Goal: Transaction & Acquisition: Purchase product/service

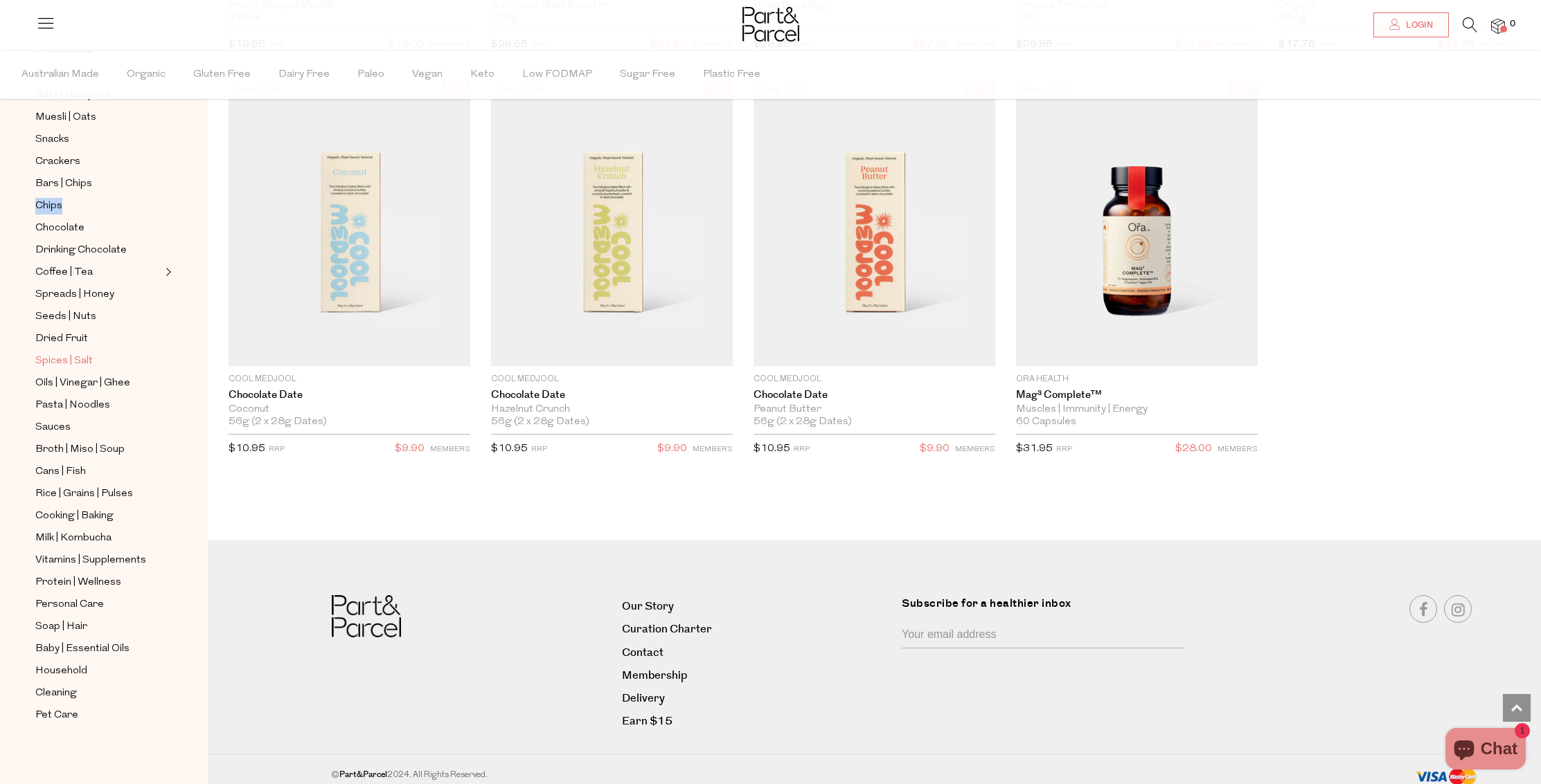
scroll to position [2232, 0]
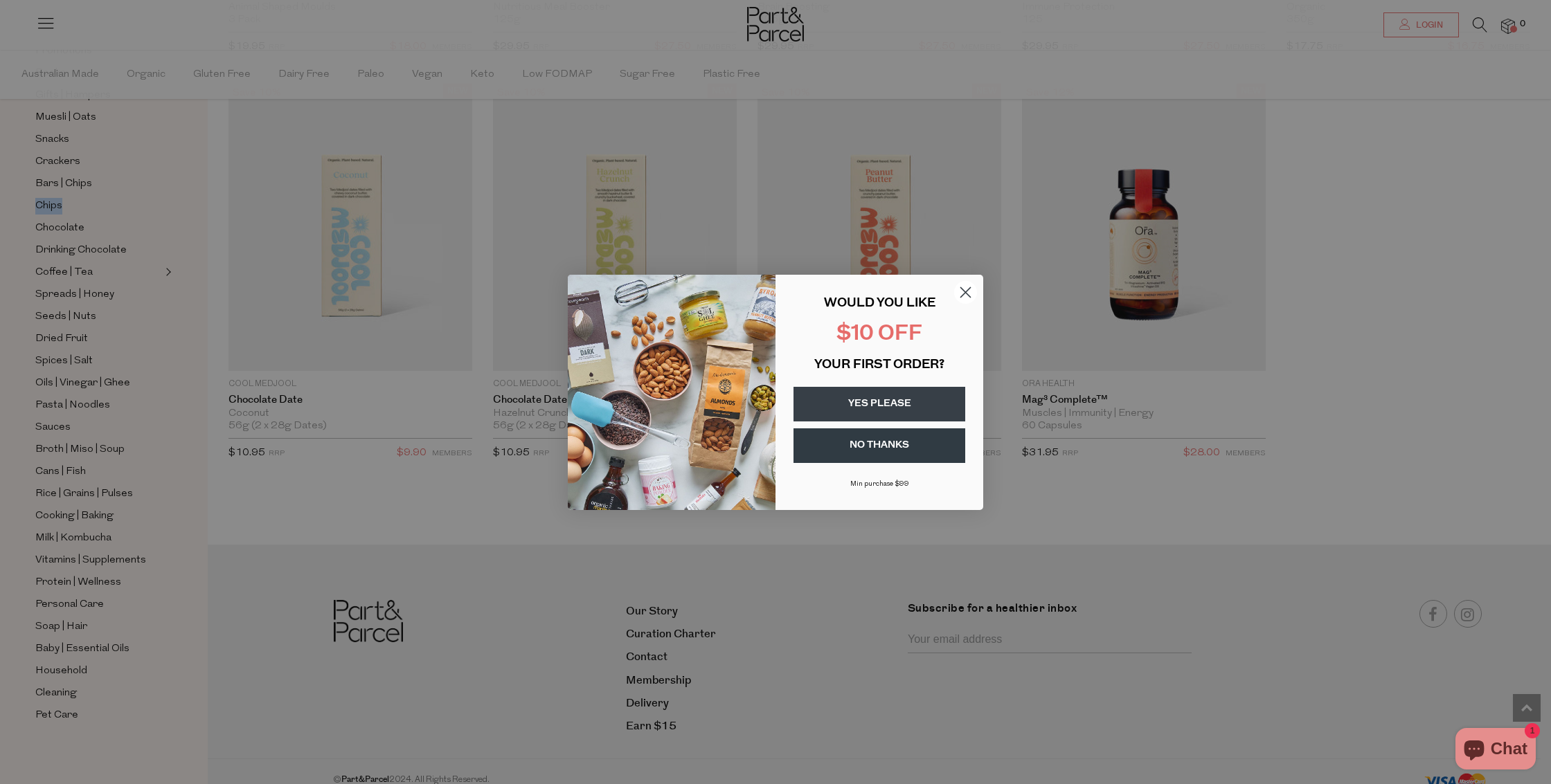
click at [863, 399] on button "YES PLEASE" at bounding box center [879, 405] width 171 height 35
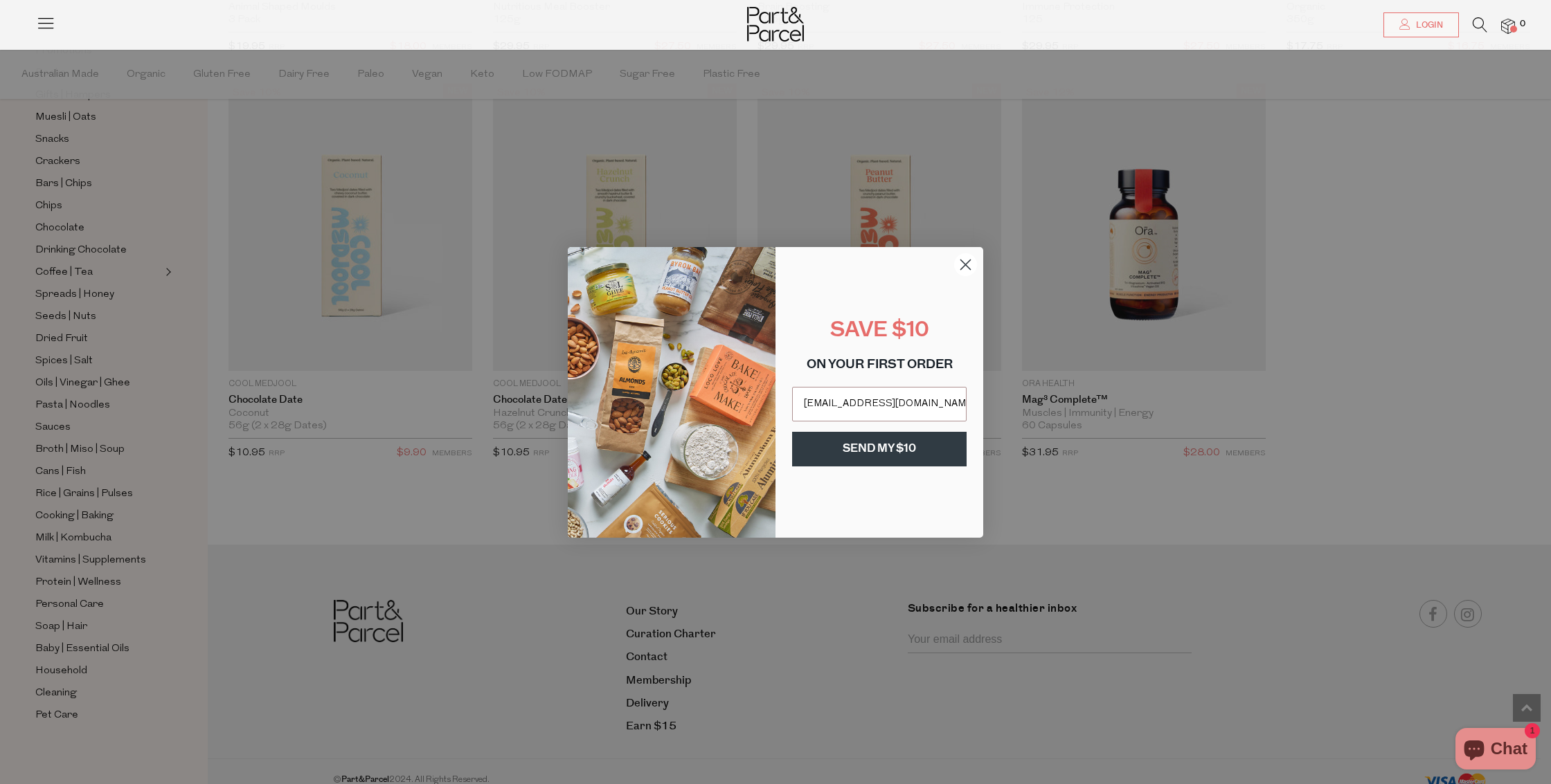
type input "jodieheselwood@gmail.com"
click at [865, 453] on button "SEND MY $10" at bounding box center [879, 449] width 175 height 35
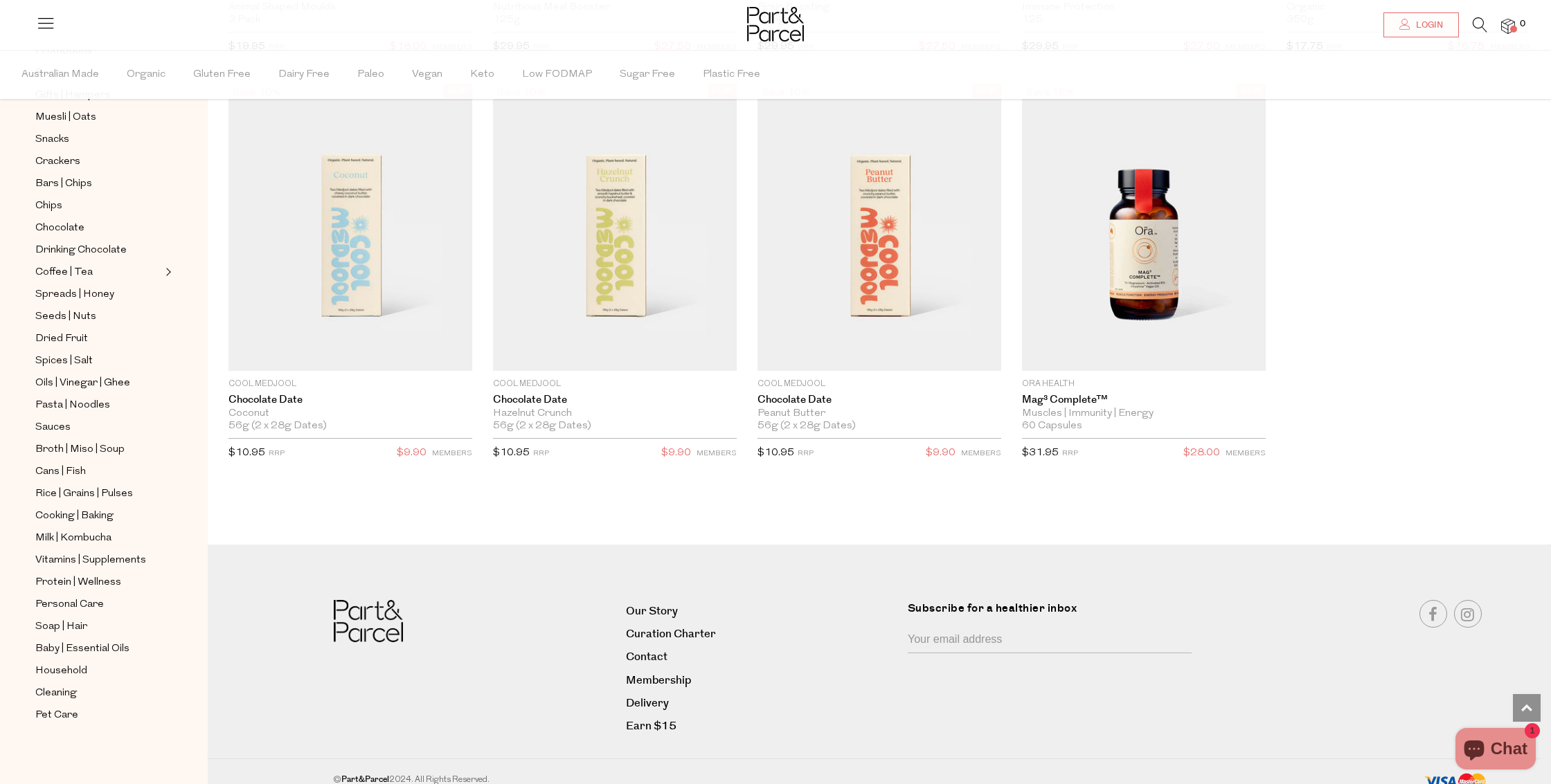
click at [320, 554] on div "Close dialog THANK YOU SEE YOUR INBOX Submit" at bounding box center [776, 392] width 1551 height 784
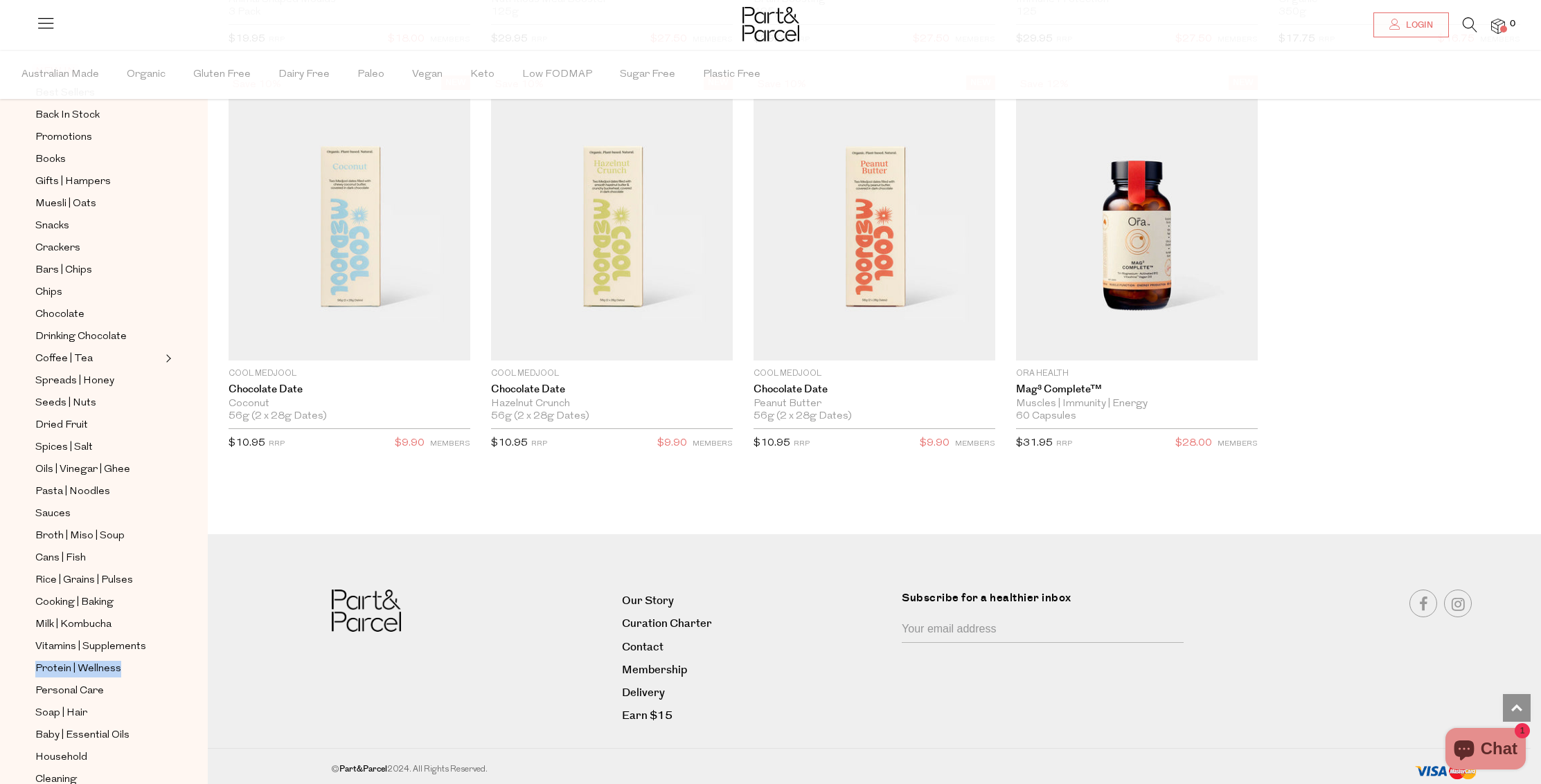
scroll to position [0, 0]
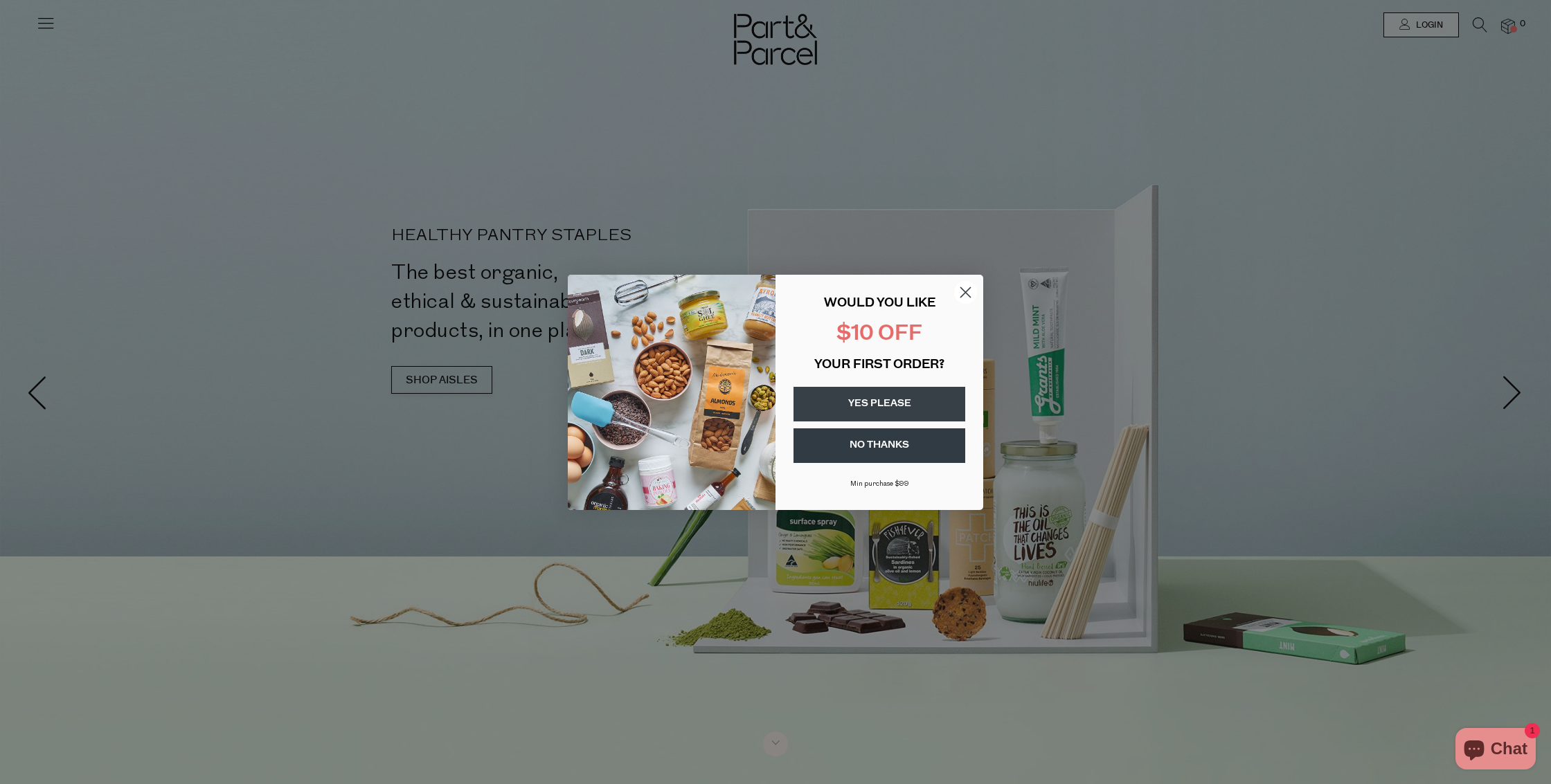
click at [968, 294] on circle "Close dialog" at bounding box center [965, 291] width 23 height 23
click at [969, 293] on circle "Close dialog" at bounding box center [965, 291] width 23 height 23
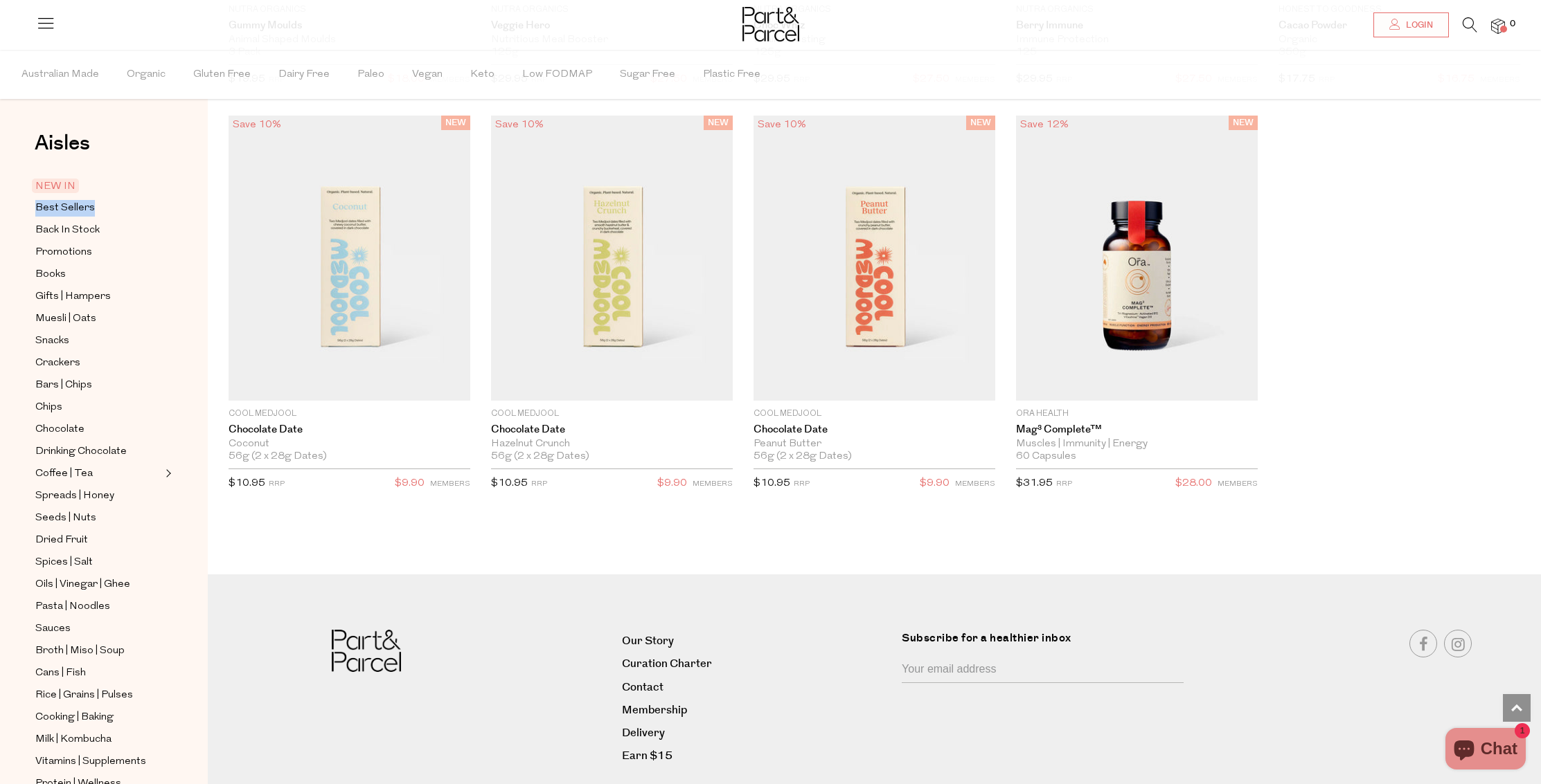
scroll to position [2236, 0]
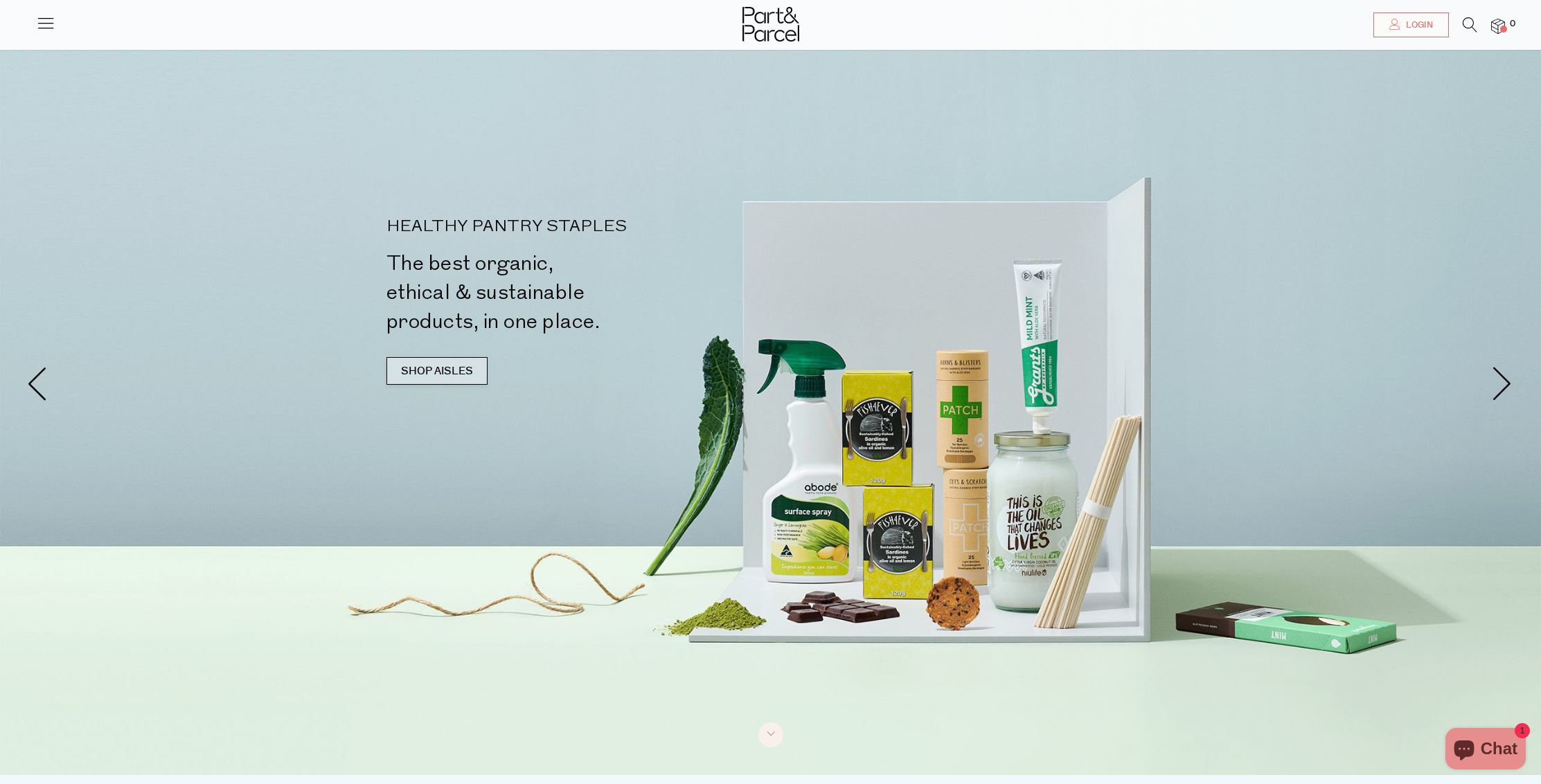
click at [445, 367] on link "SHOP AISLES" at bounding box center [437, 371] width 101 height 28
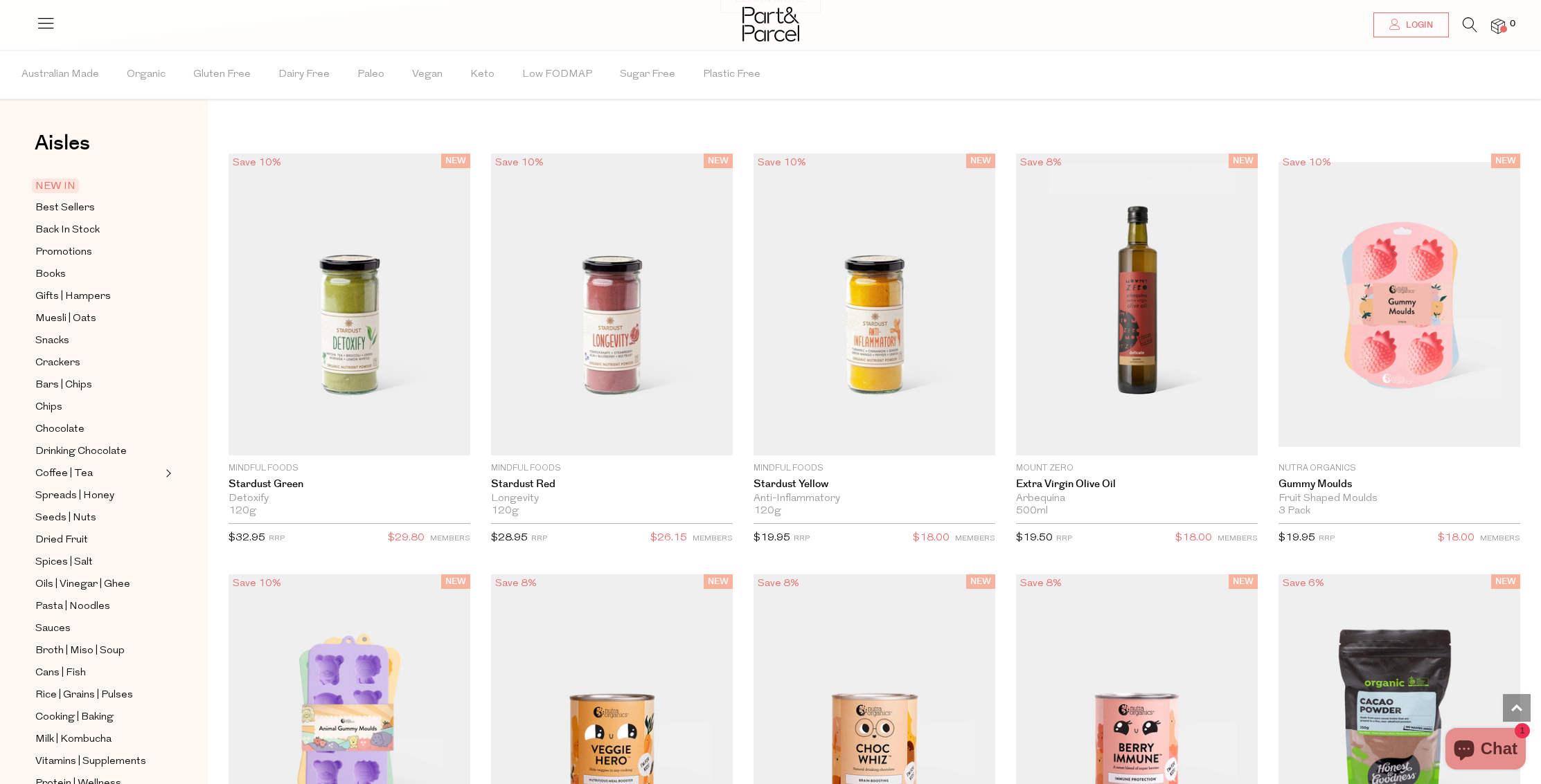
scroll to position [1332, 0]
click at [71, 203] on span "Best Sellers" at bounding box center [64, 208] width 60 height 17
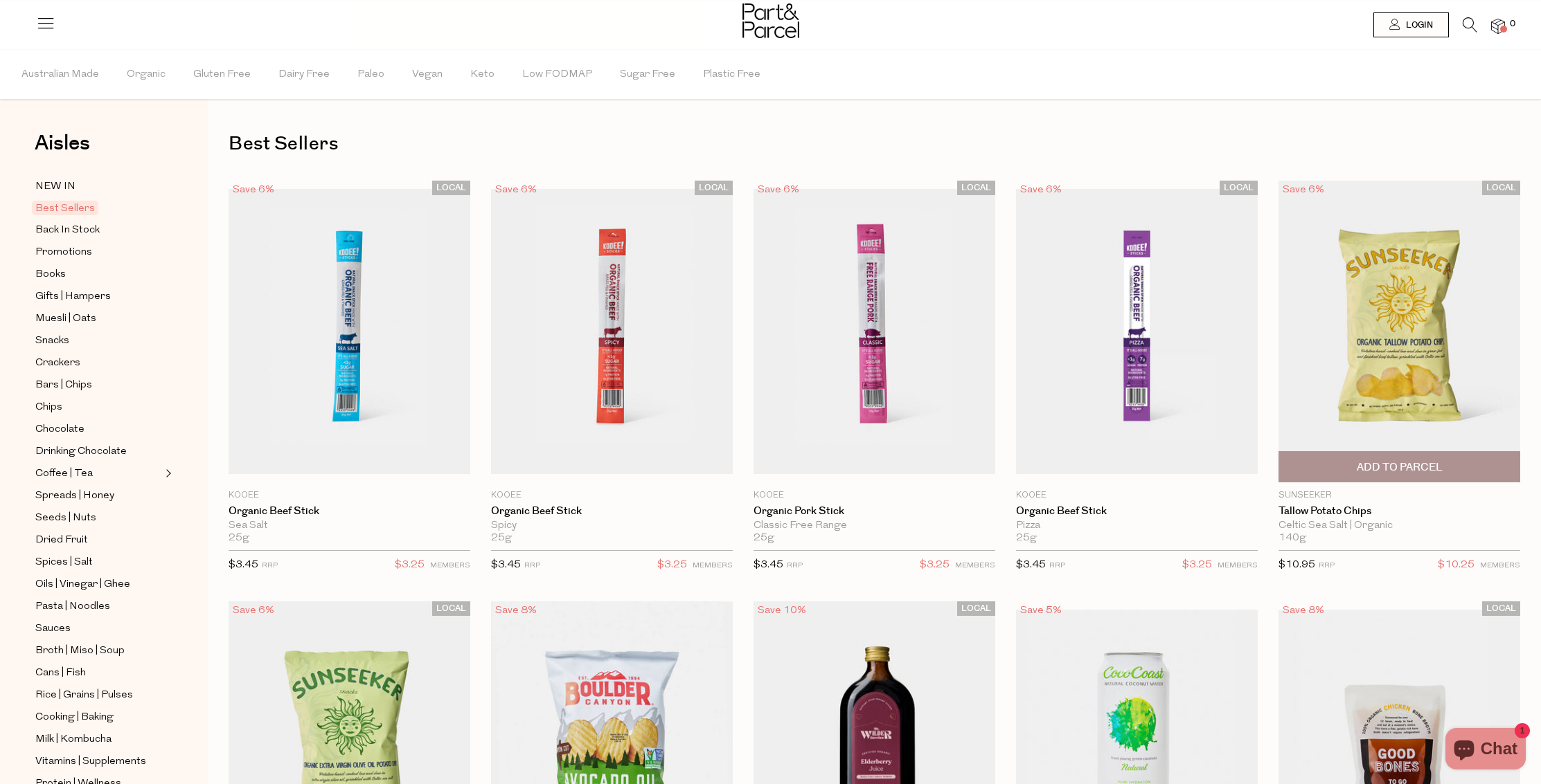
click at [1420, 466] on span "Add To Parcel" at bounding box center [1400, 467] width 86 height 14
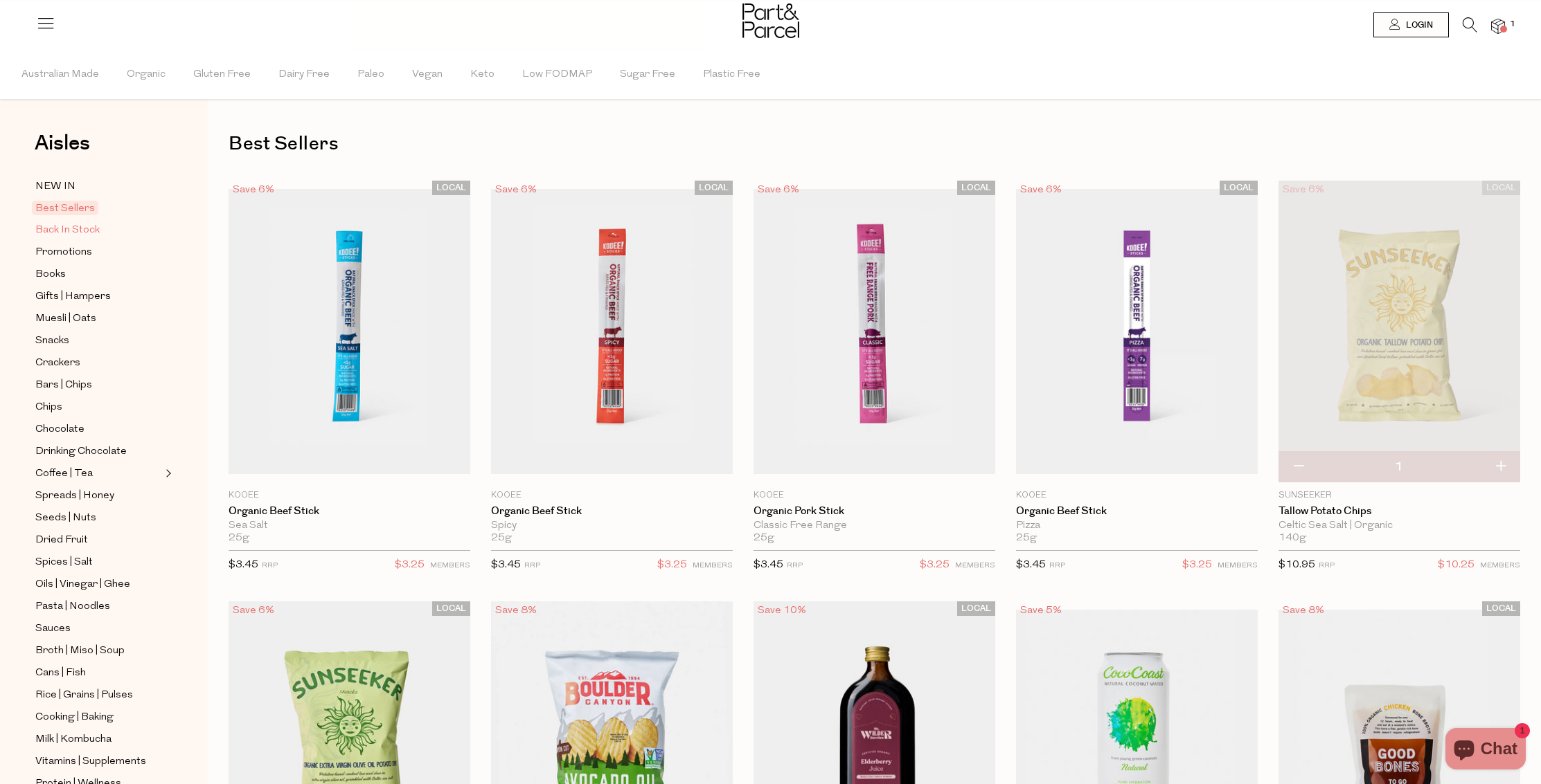
click at [91, 229] on span "Back In Stock" at bounding box center [67, 230] width 64 height 17
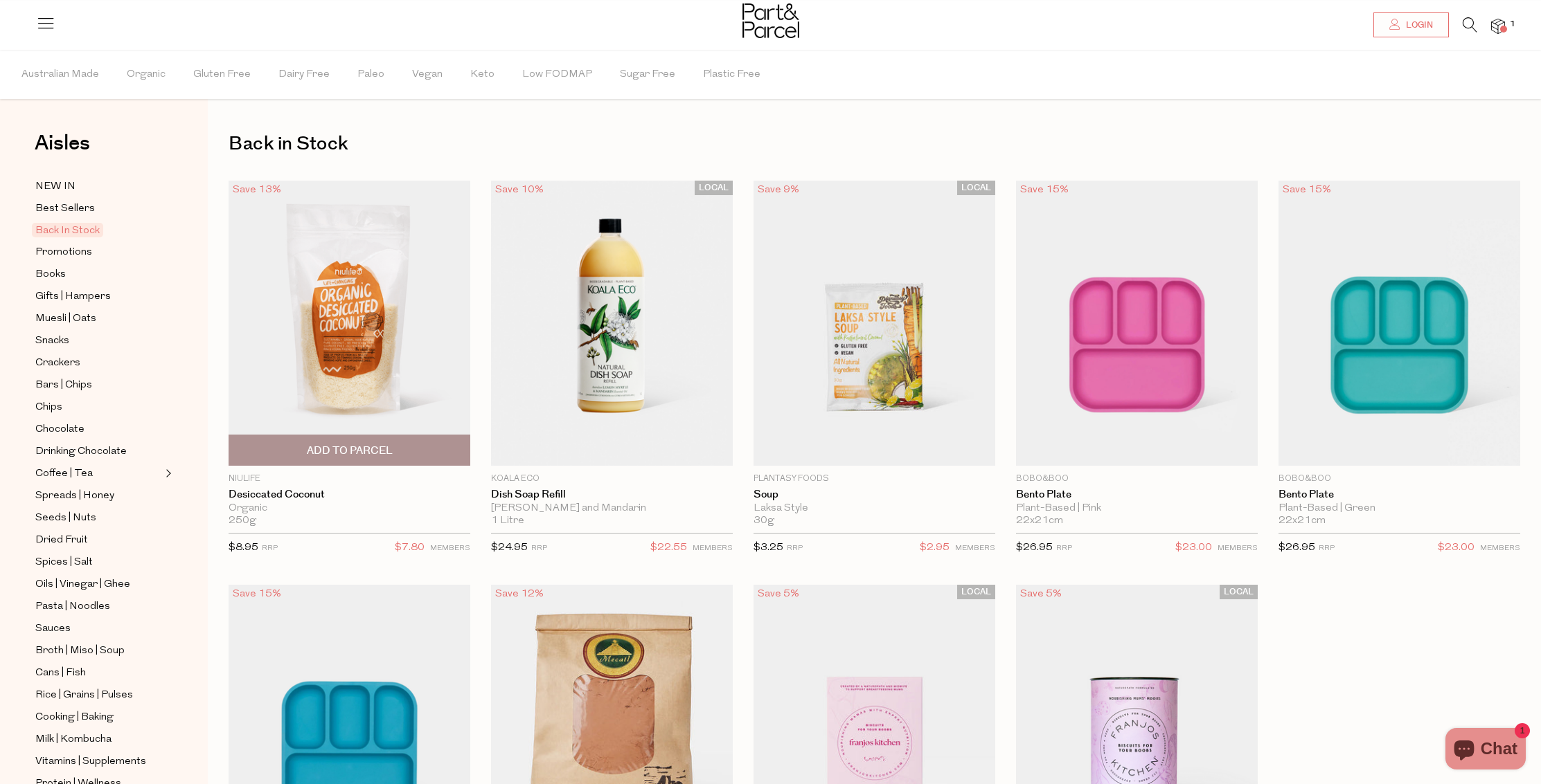
scroll to position [555, 0]
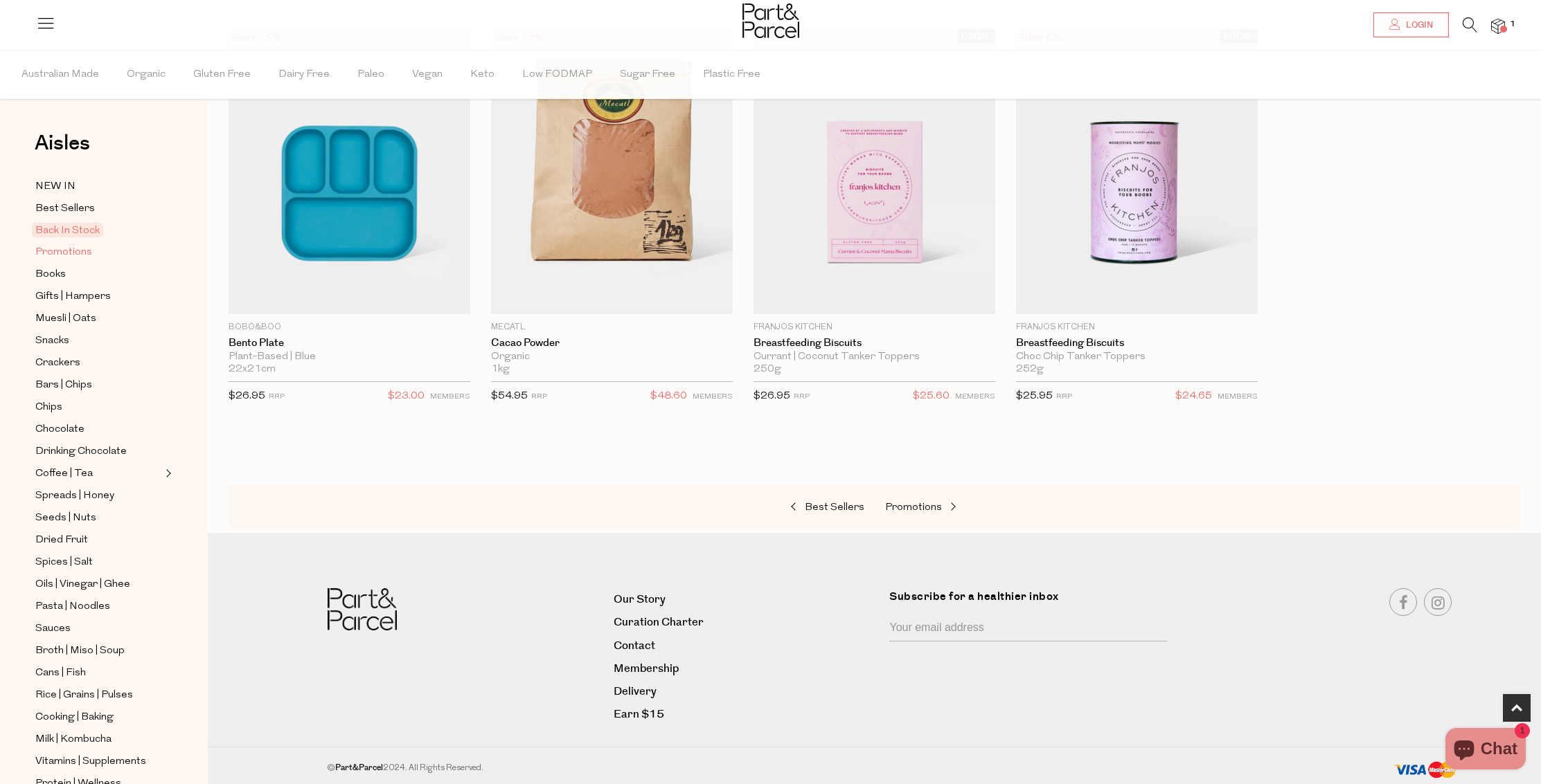
click at [67, 247] on span "Promotions" at bounding box center [64, 252] width 57 height 17
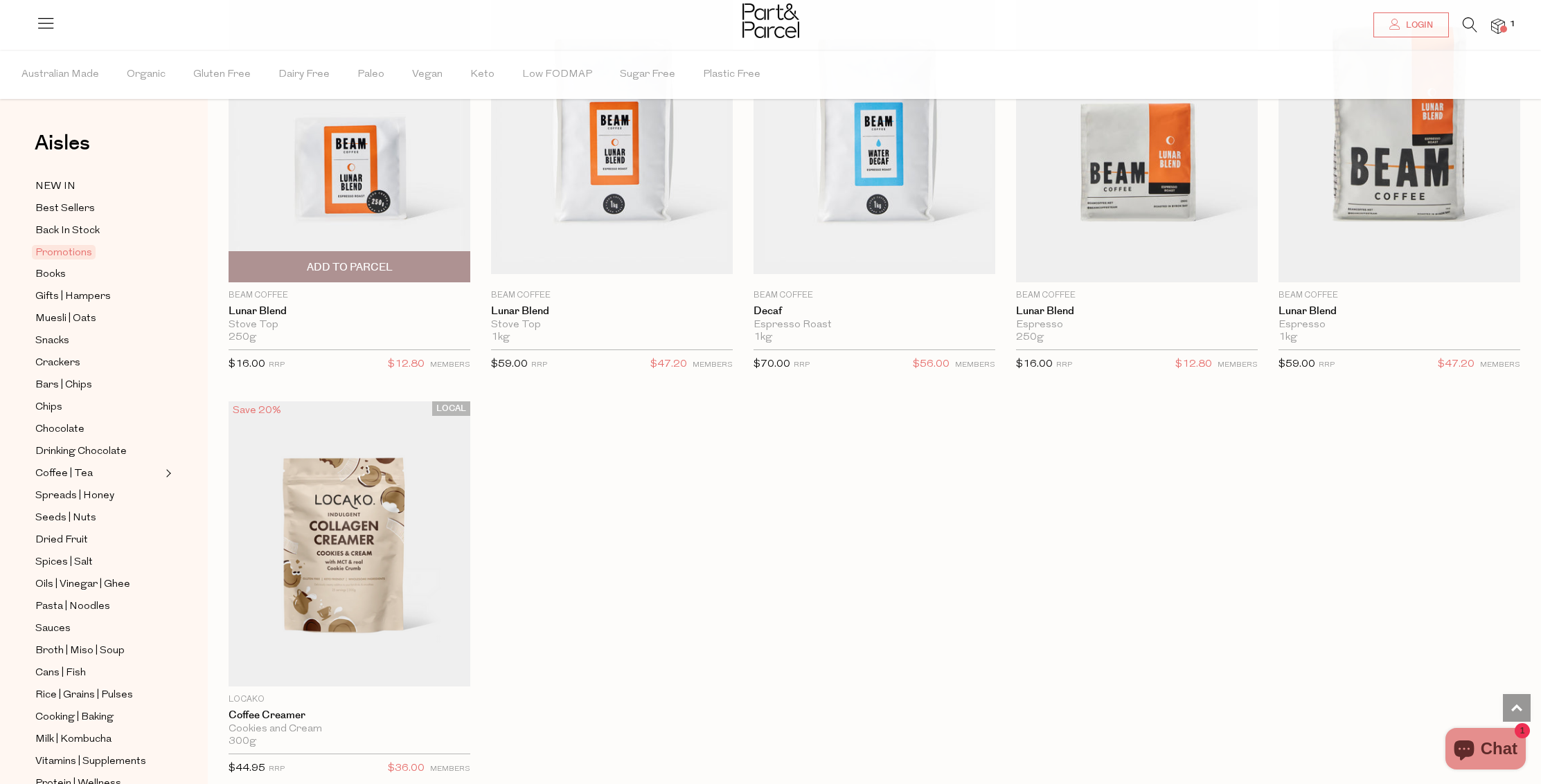
scroll to position [1168, 0]
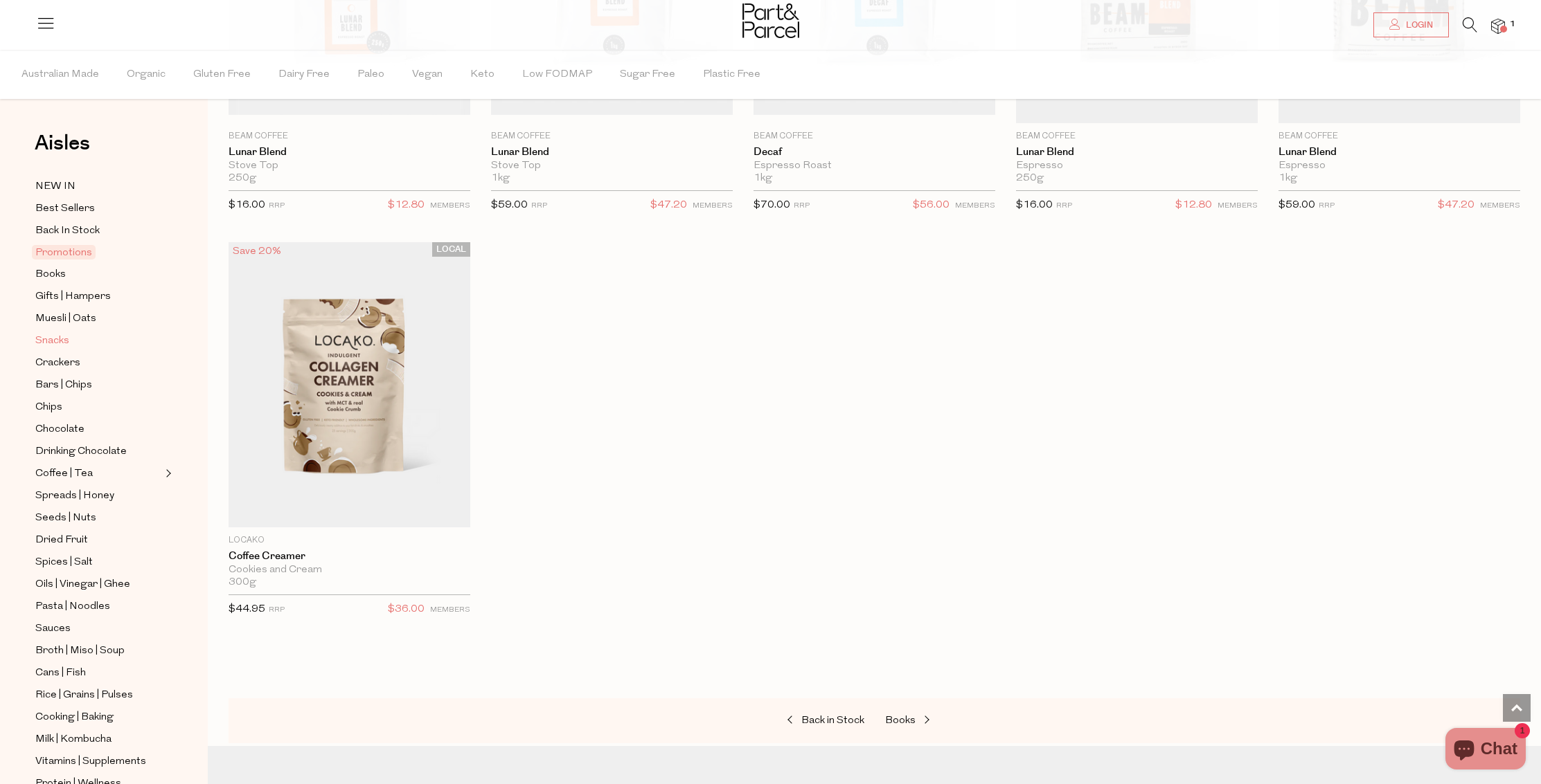
click at [52, 332] on link "Snacks" at bounding box center [98, 341] width 126 height 17
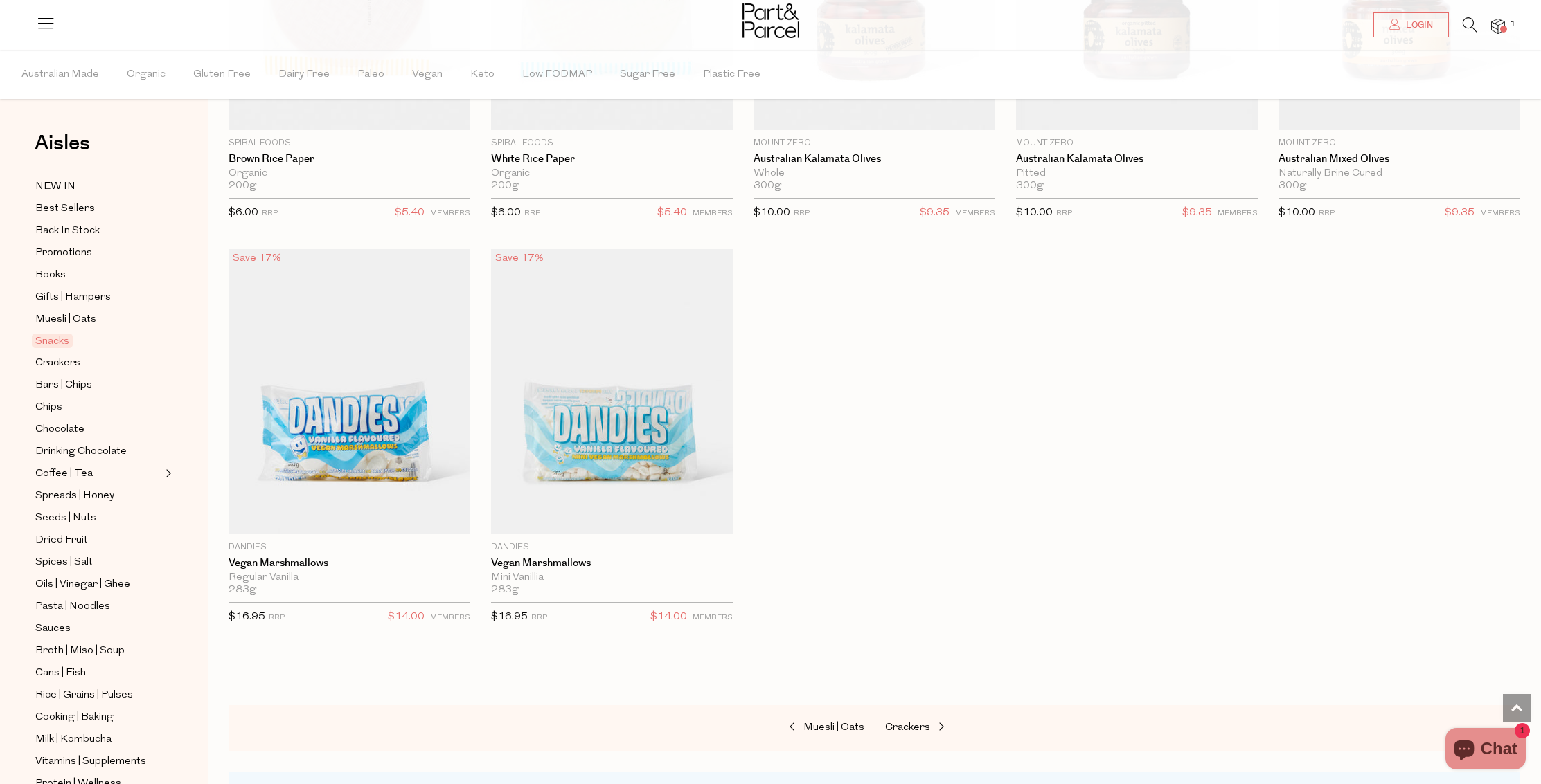
scroll to position [5508, 0]
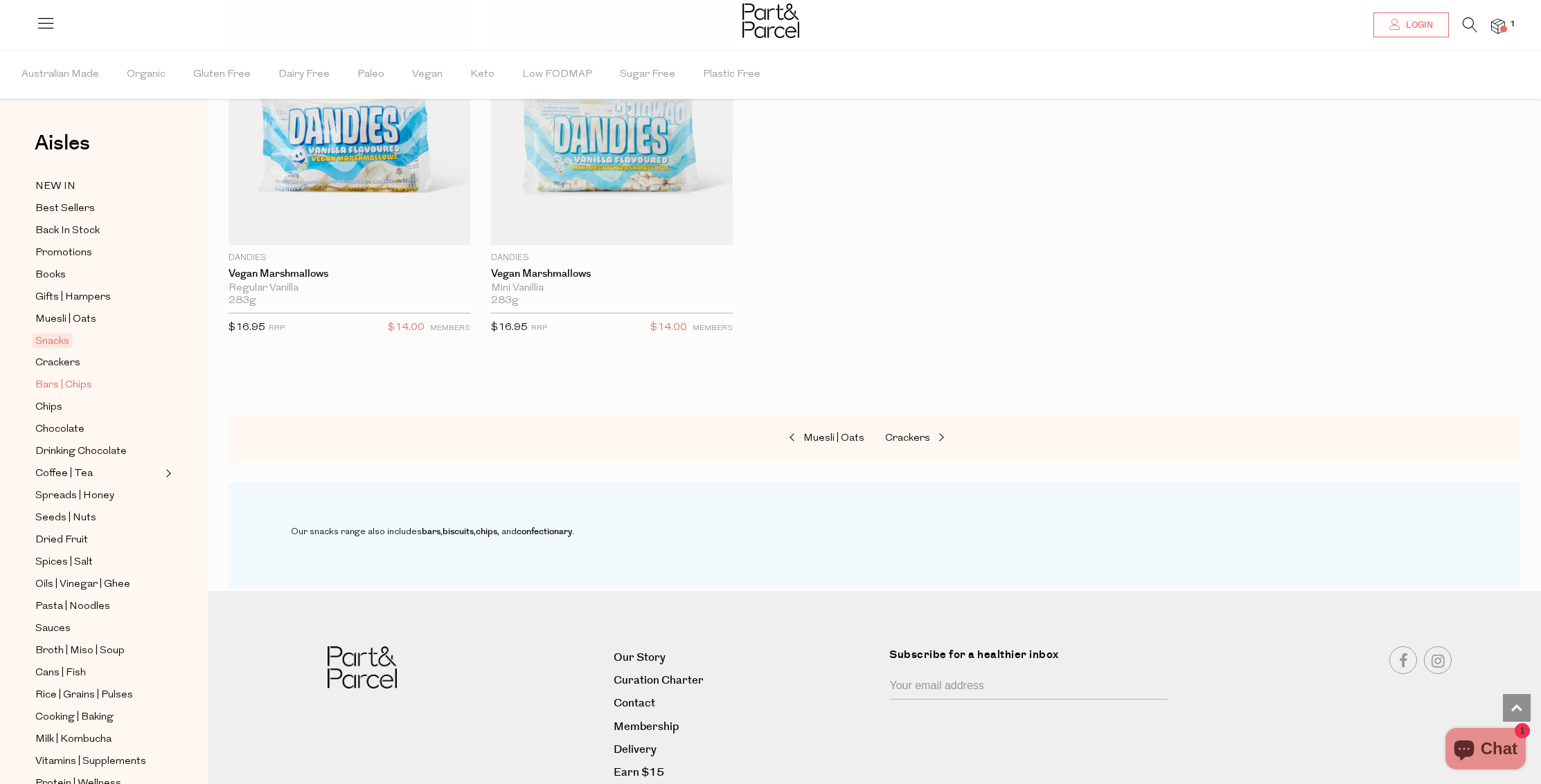
click at [68, 379] on span "Bars | Chips" at bounding box center [64, 385] width 57 height 17
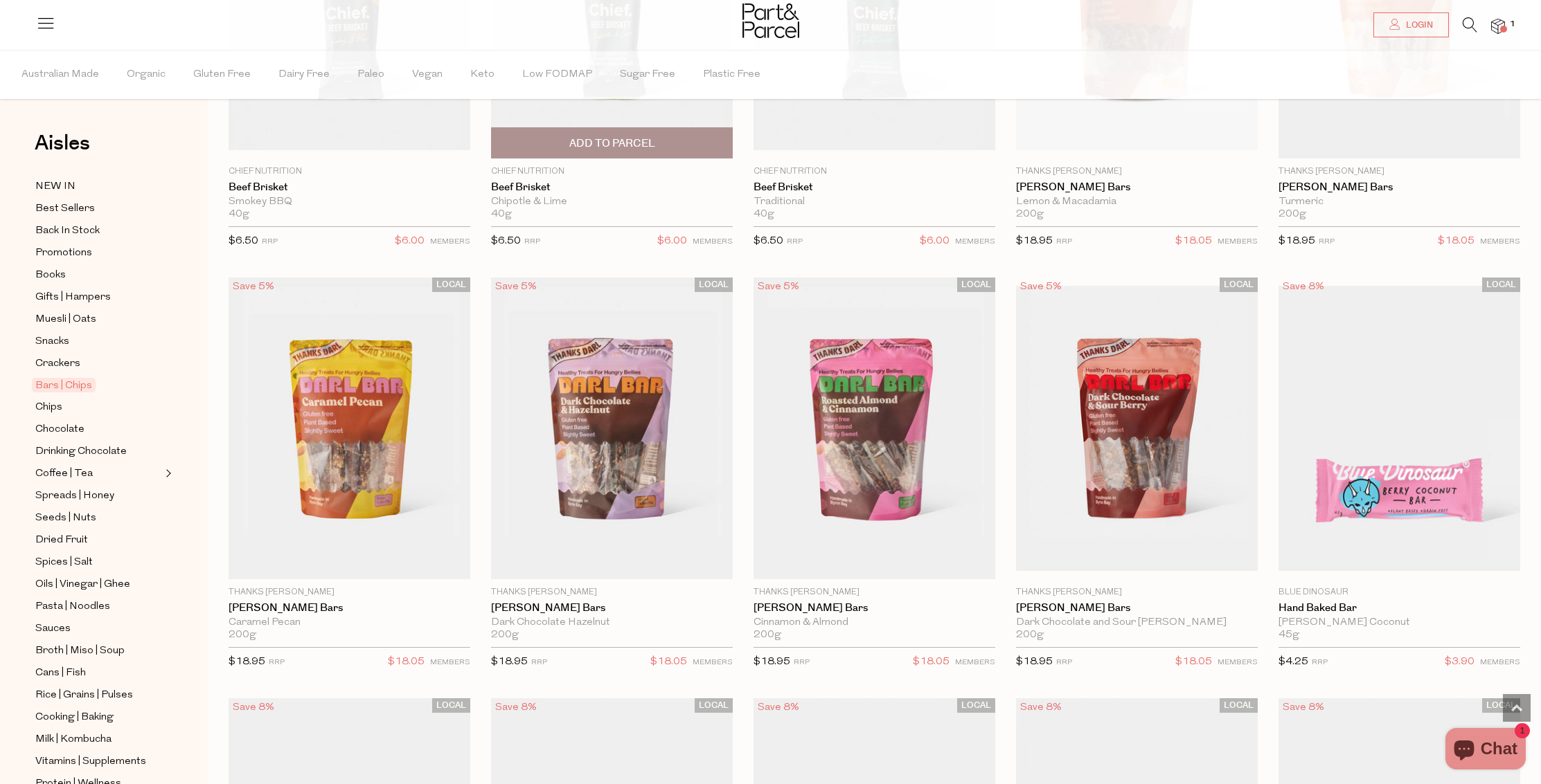
scroll to position [2116, 0]
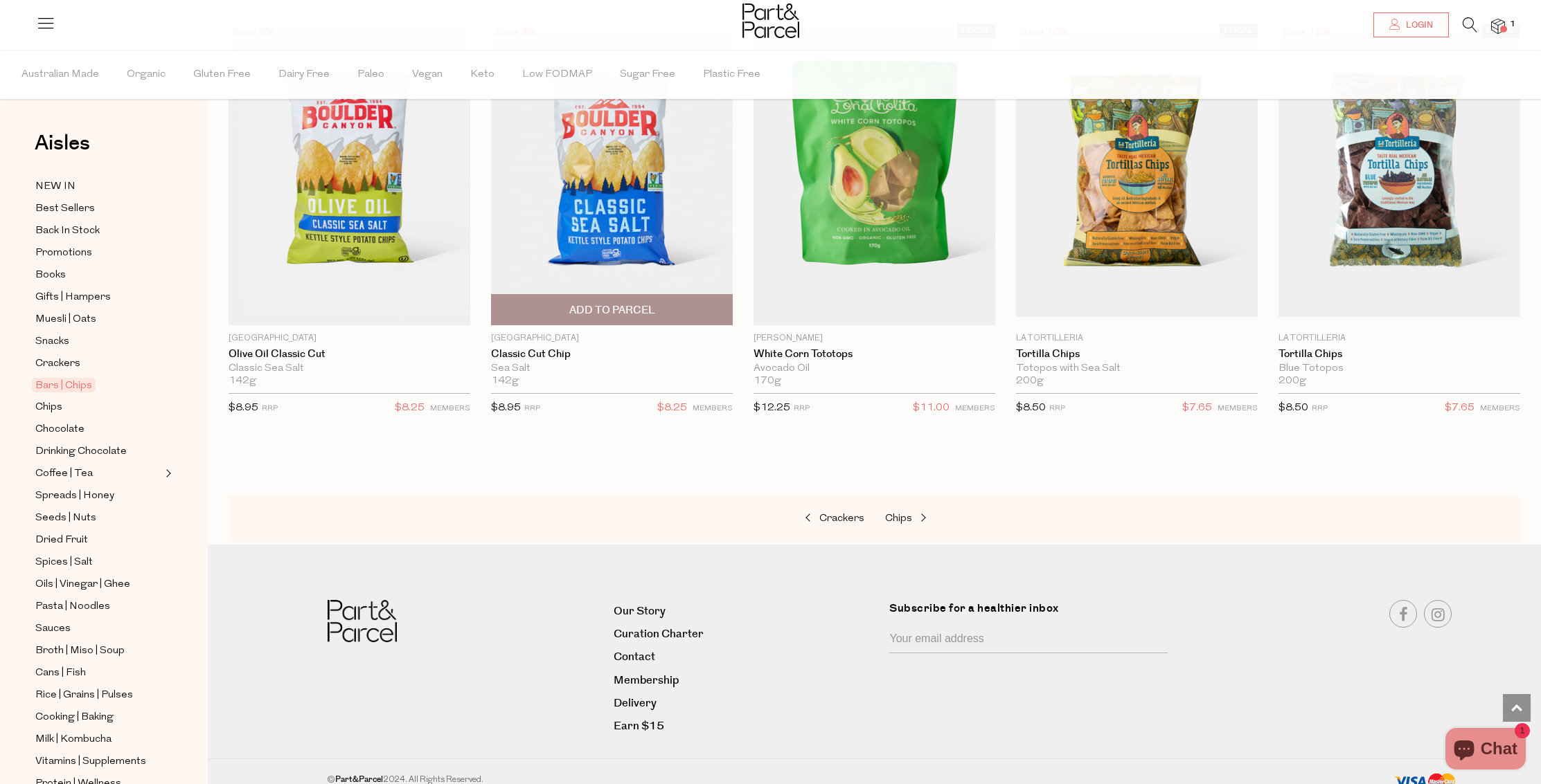
scroll to position [5482, 0]
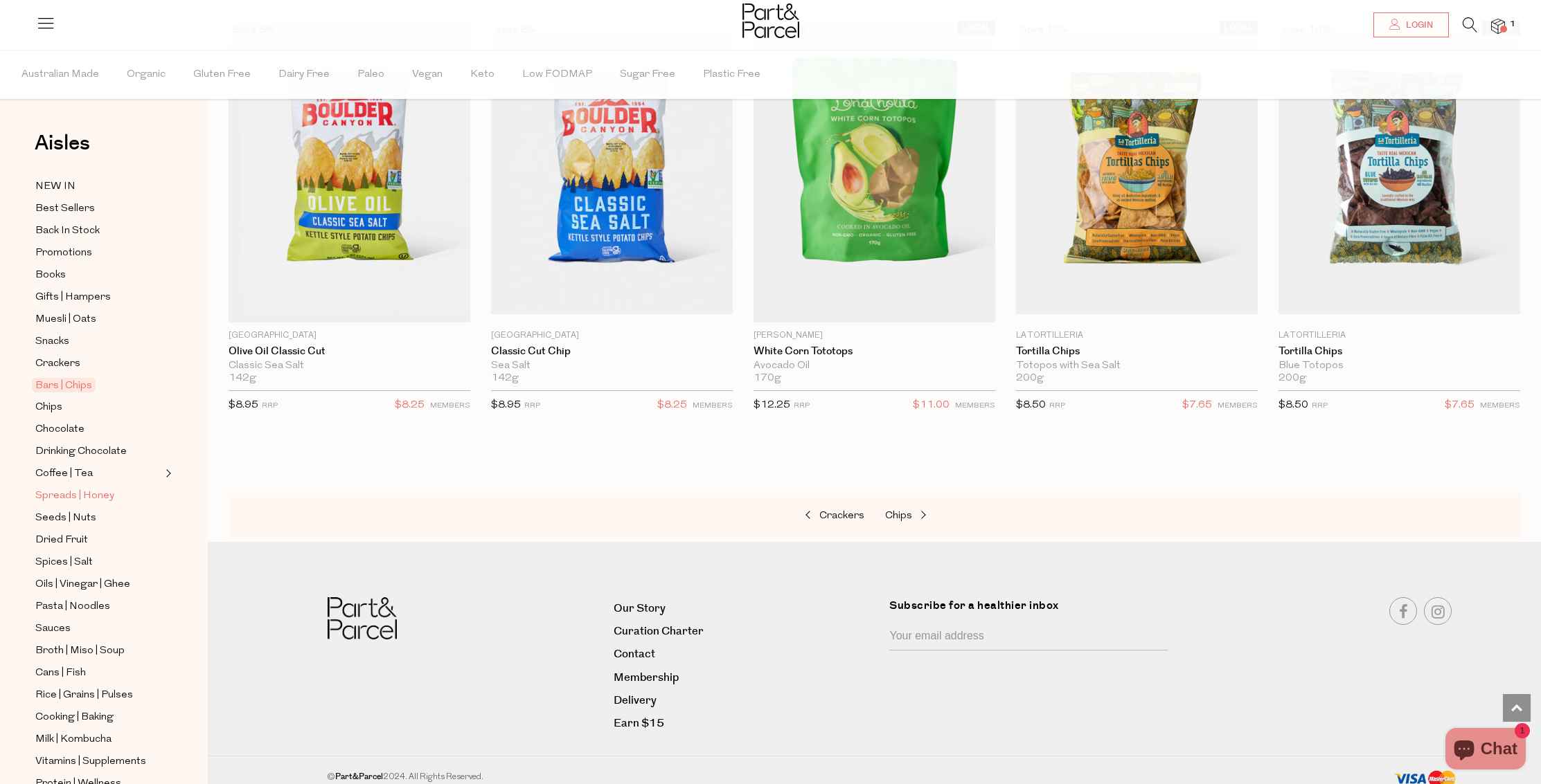
click at [101, 500] on span "Spreads | Honey" at bounding box center [74, 496] width 79 height 17
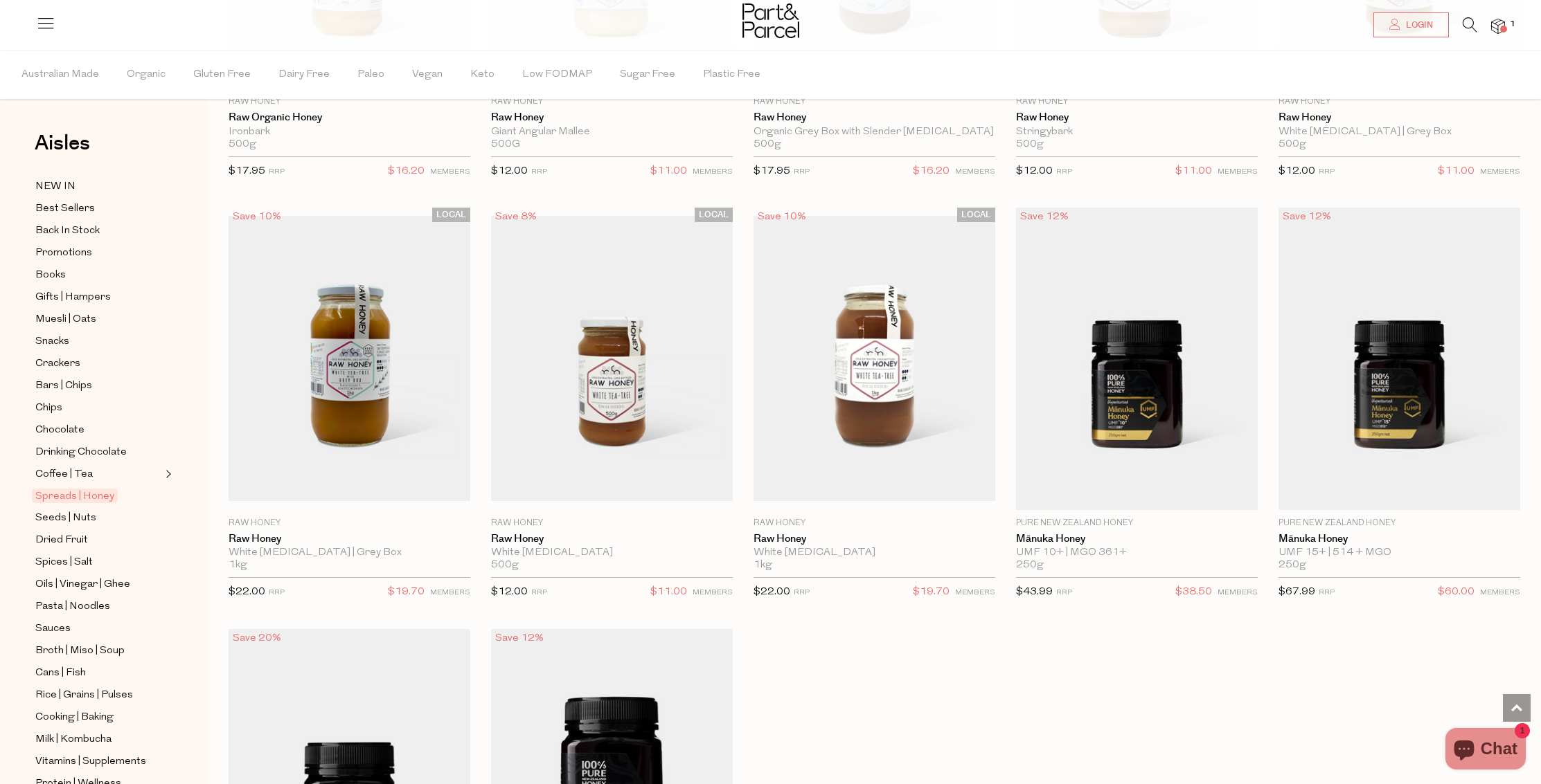
scroll to position [3739, 0]
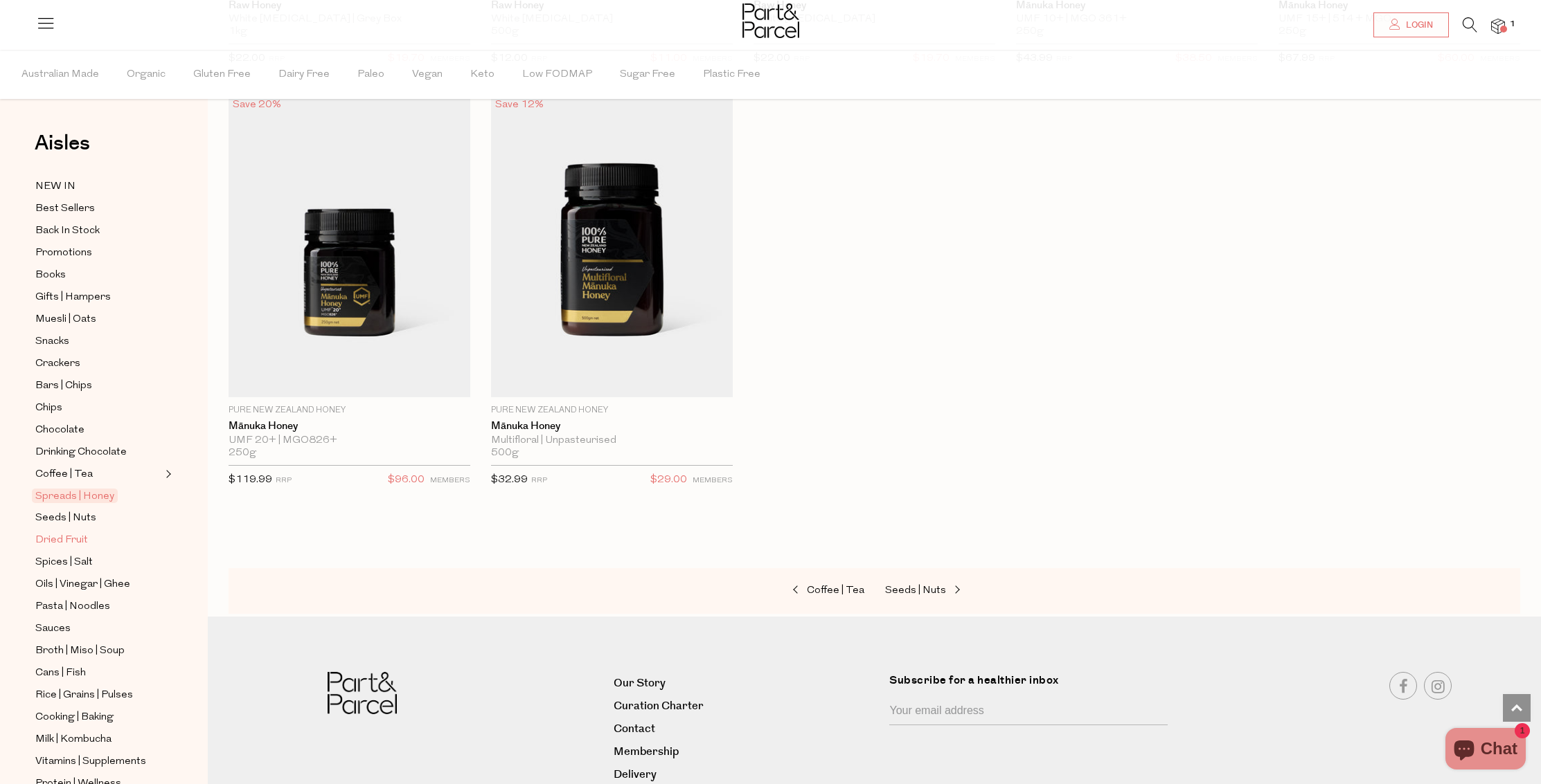
click at [72, 540] on span "Dried Fruit" at bounding box center [61, 540] width 52 height 17
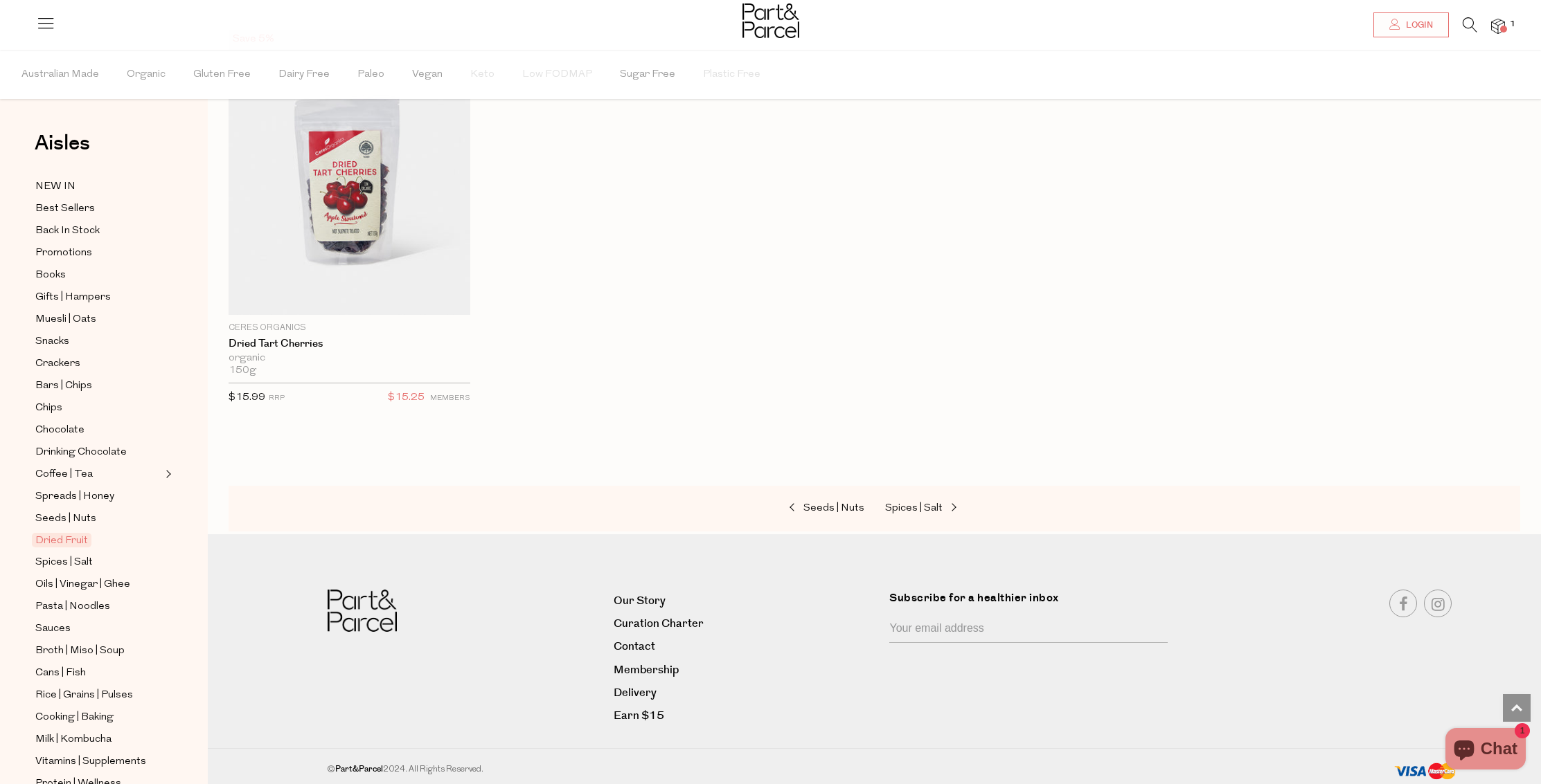
scroll to position [956, 0]
click at [84, 559] on span "Spices | Salt" at bounding box center [64, 563] width 57 height 17
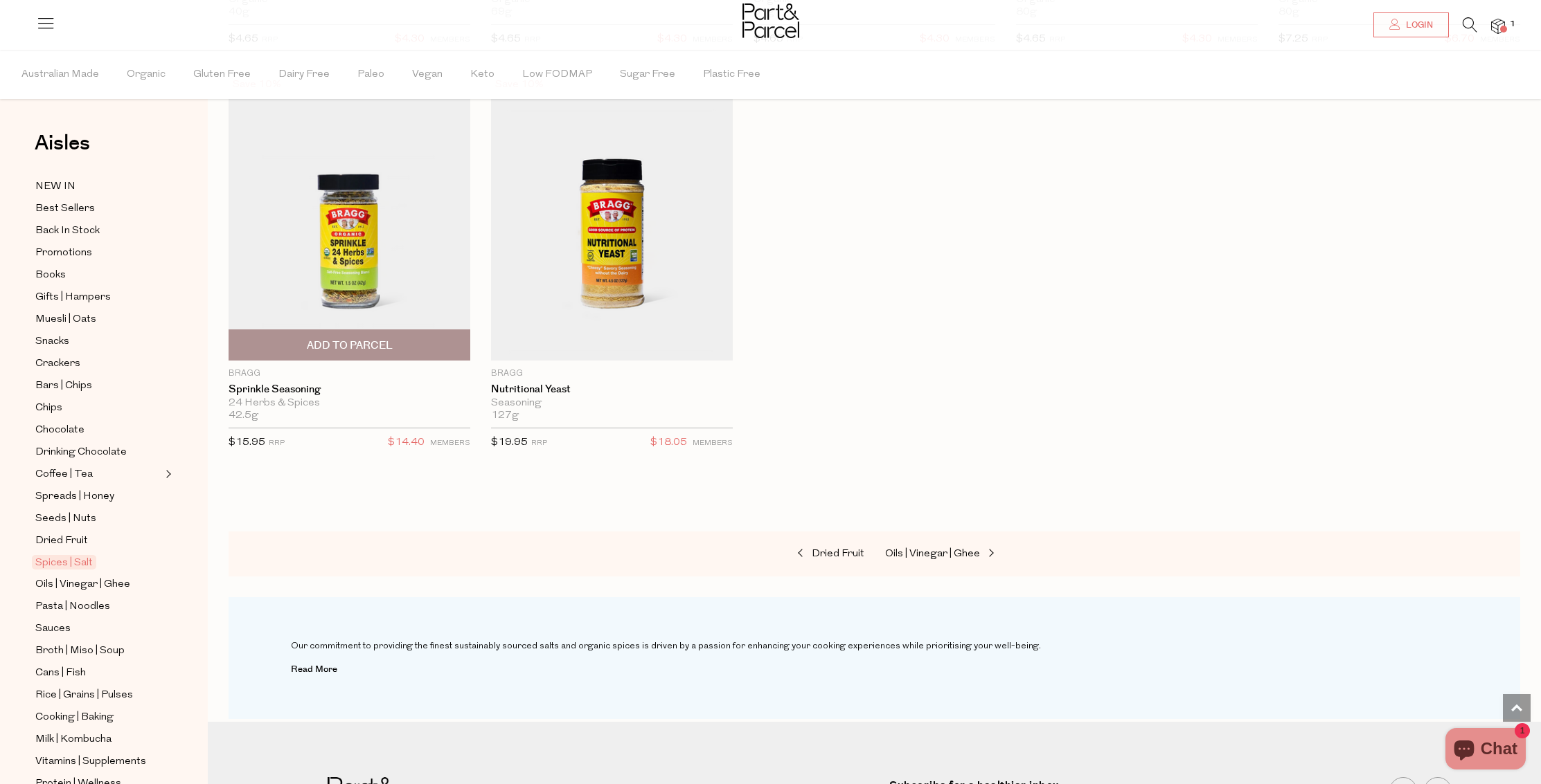
scroll to position [4565, 0]
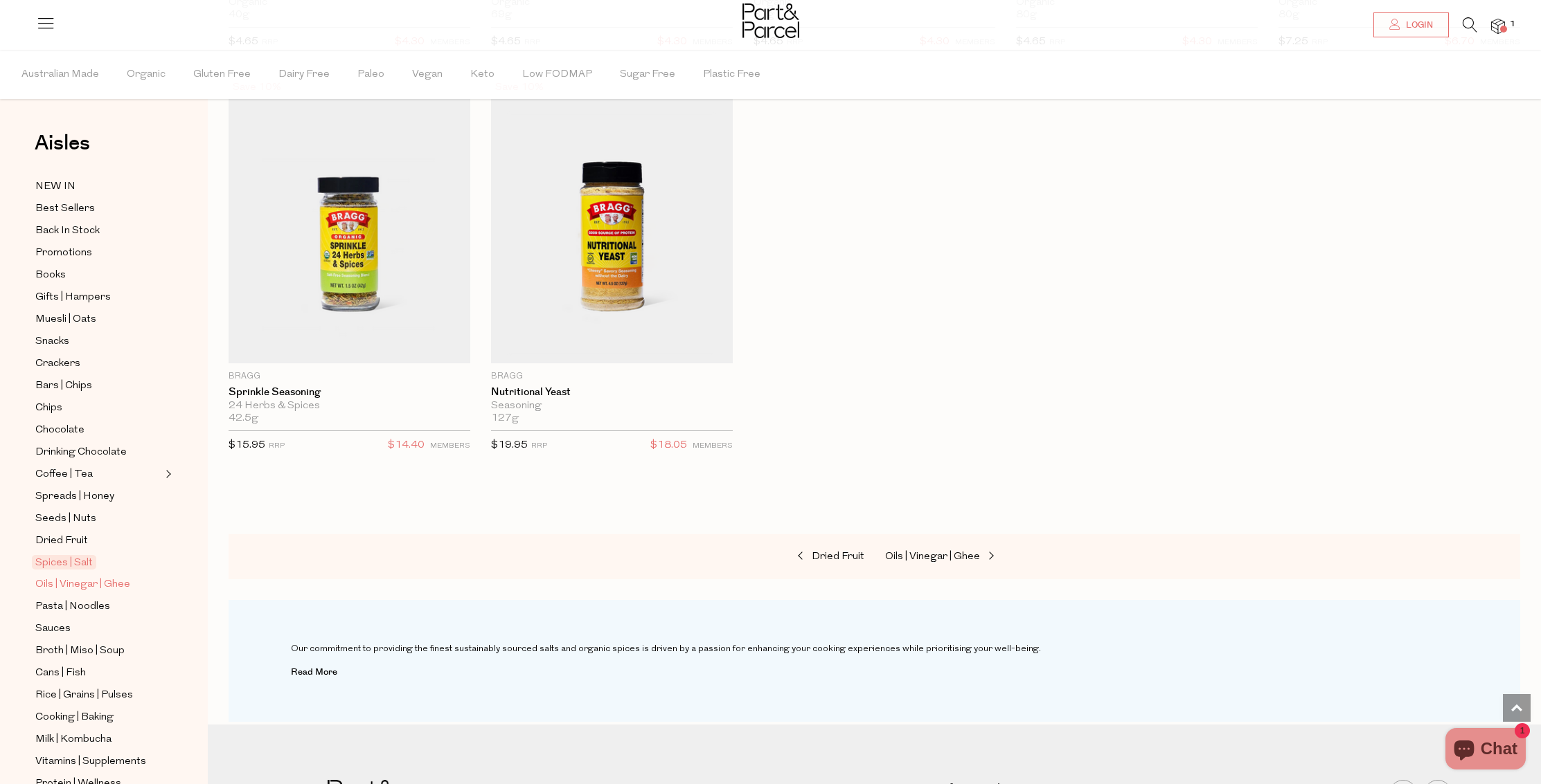
click at [98, 584] on span "Oils | Vinegar | Ghee" at bounding box center [83, 585] width 95 height 17
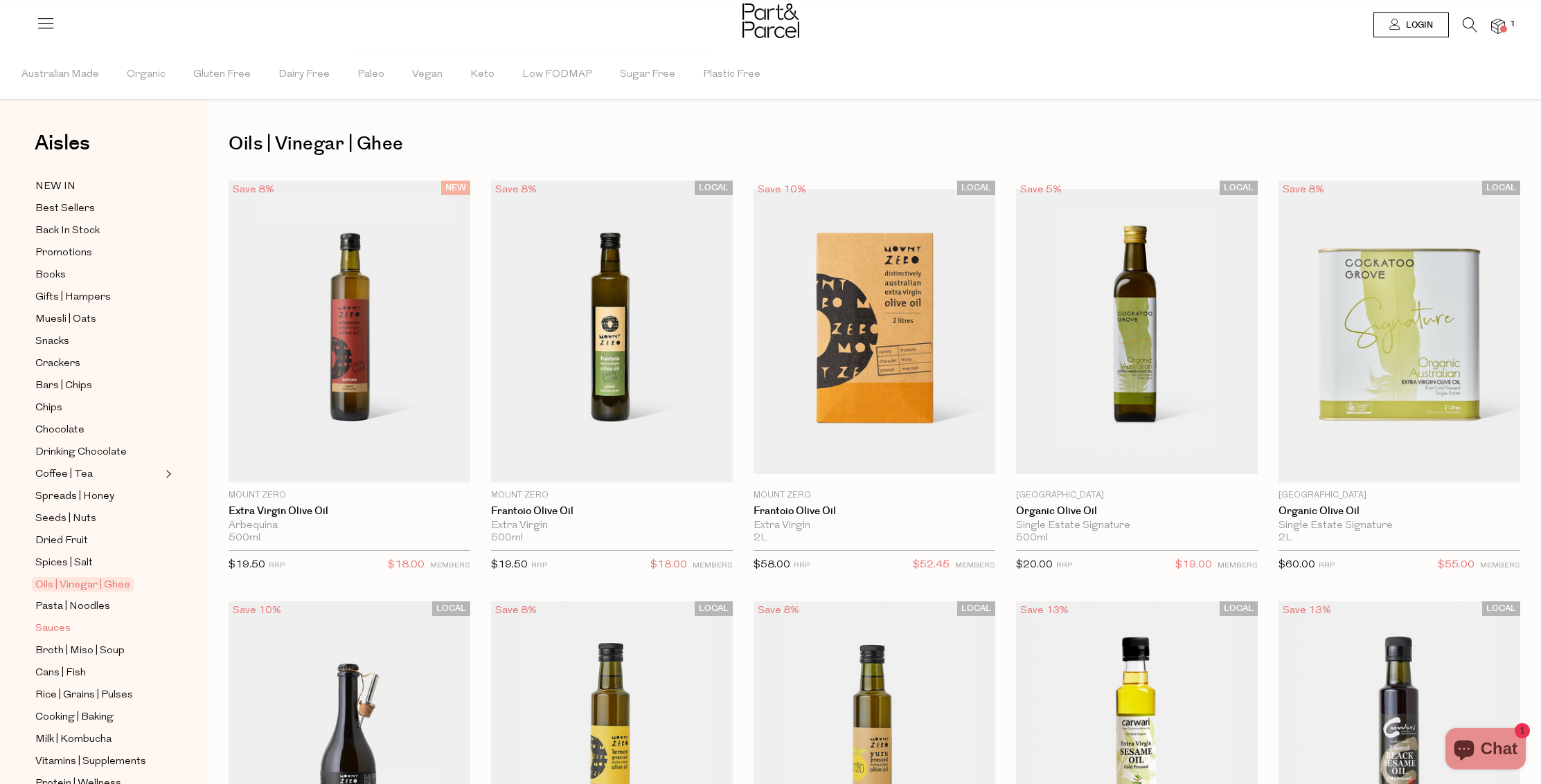
click at [49, 621] on span "Sauces" at bounding box center [52, 628] width 35 height 17
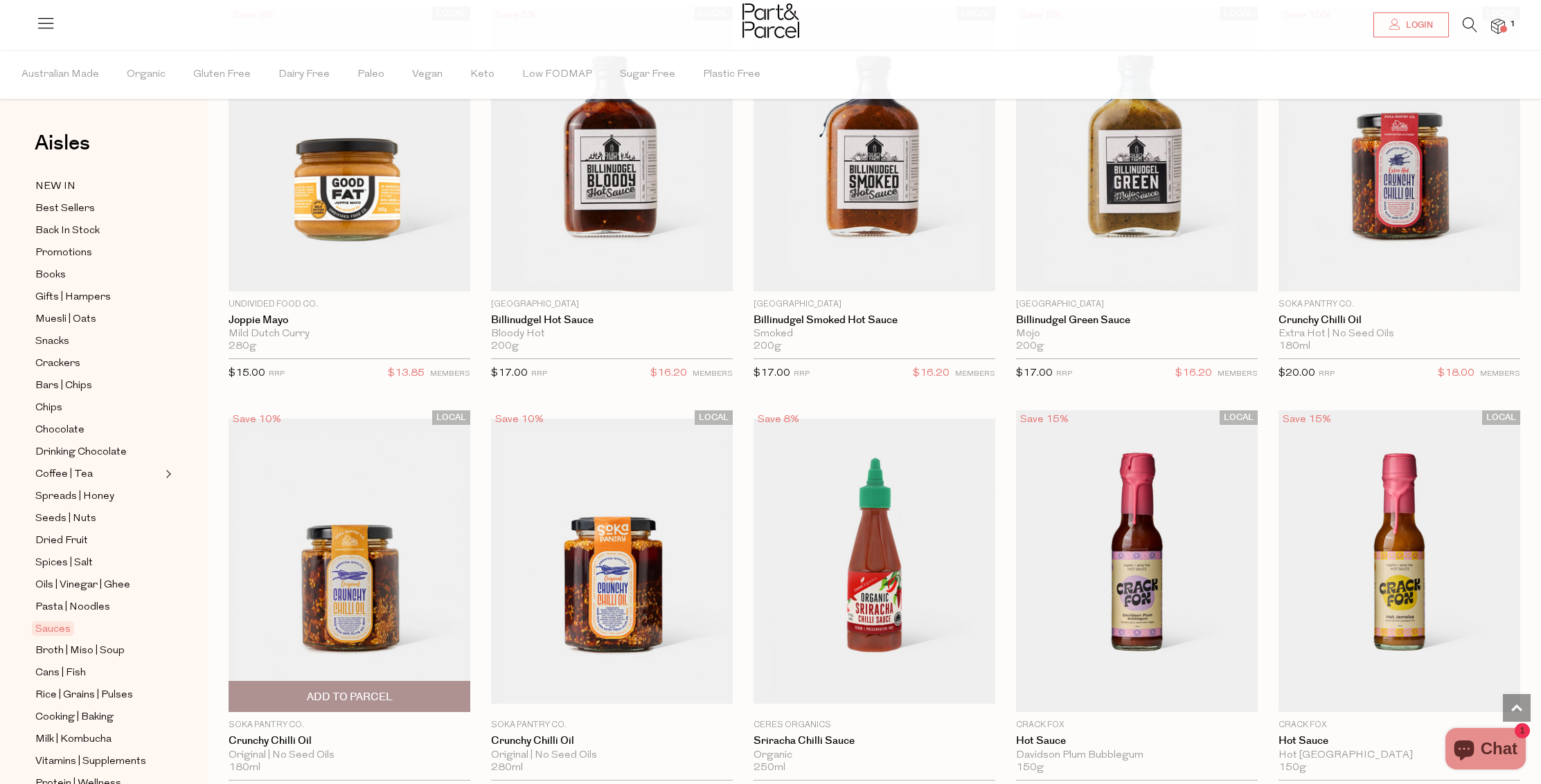
scroll to position [1876, 0]
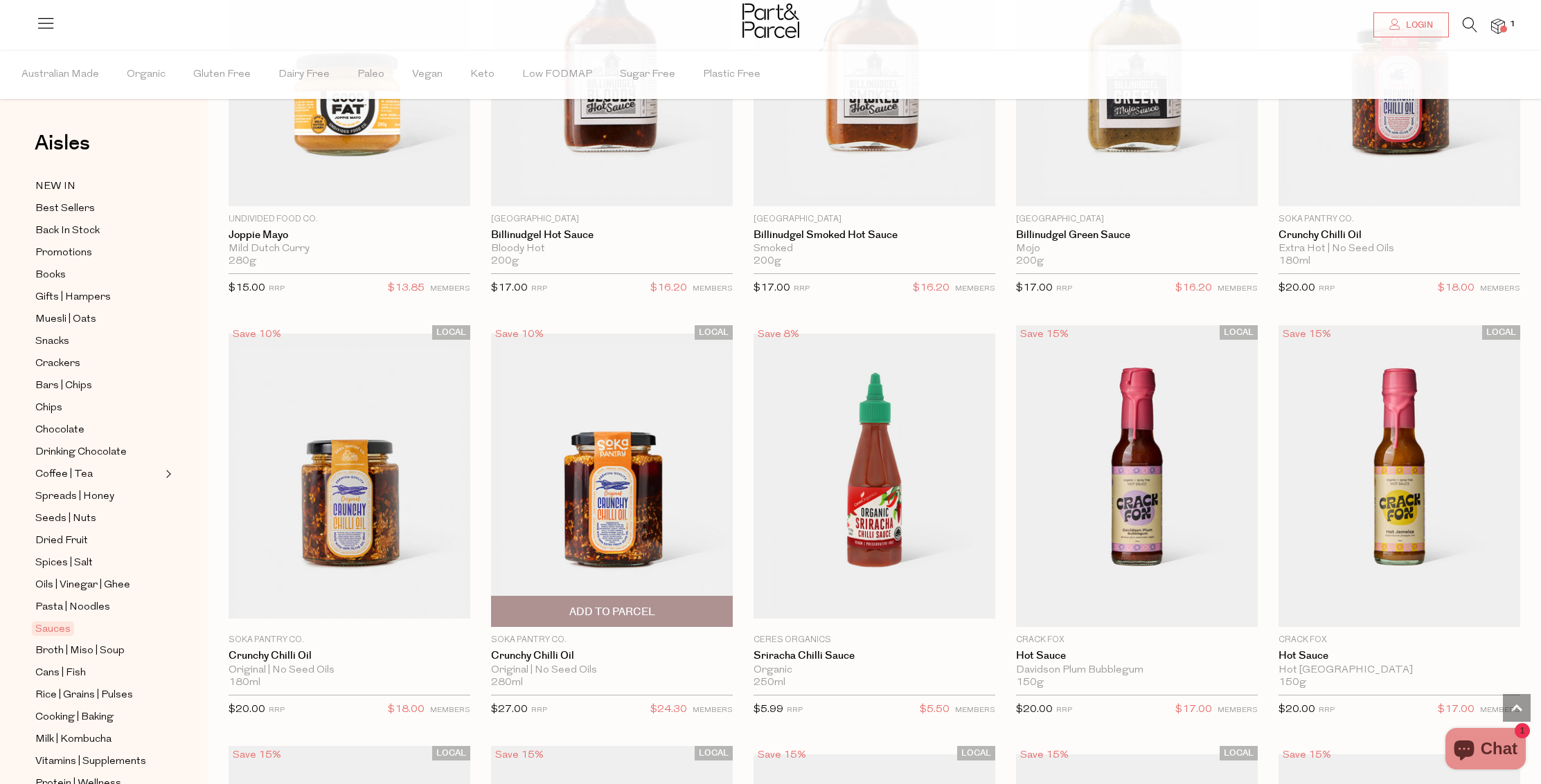
click at [611, 599] on span "Add To Parcel" at bounding box center [612, 612] width 233 height 30
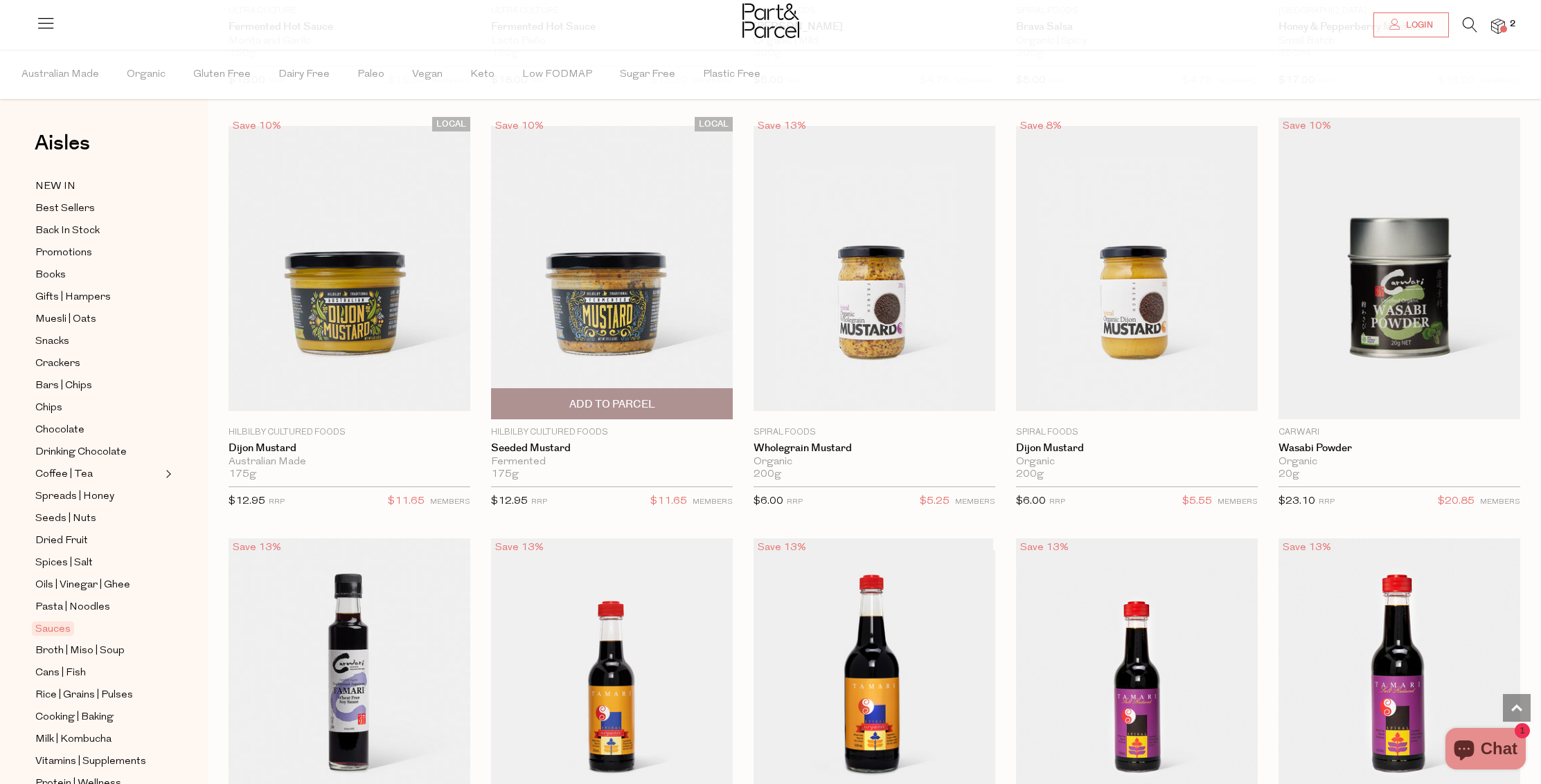
scroll to position [3485, 0]
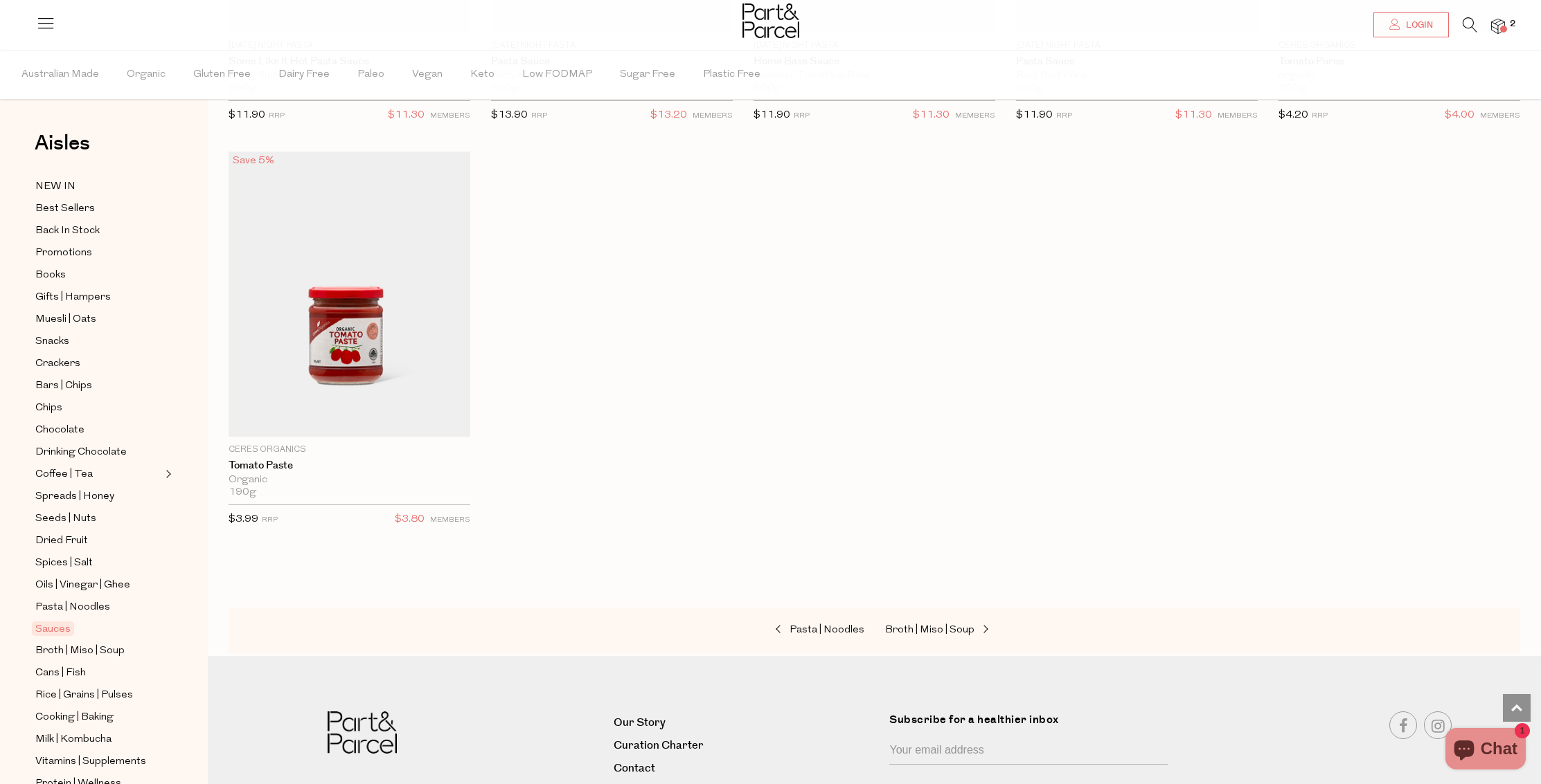
scroll to position [5425, 0]
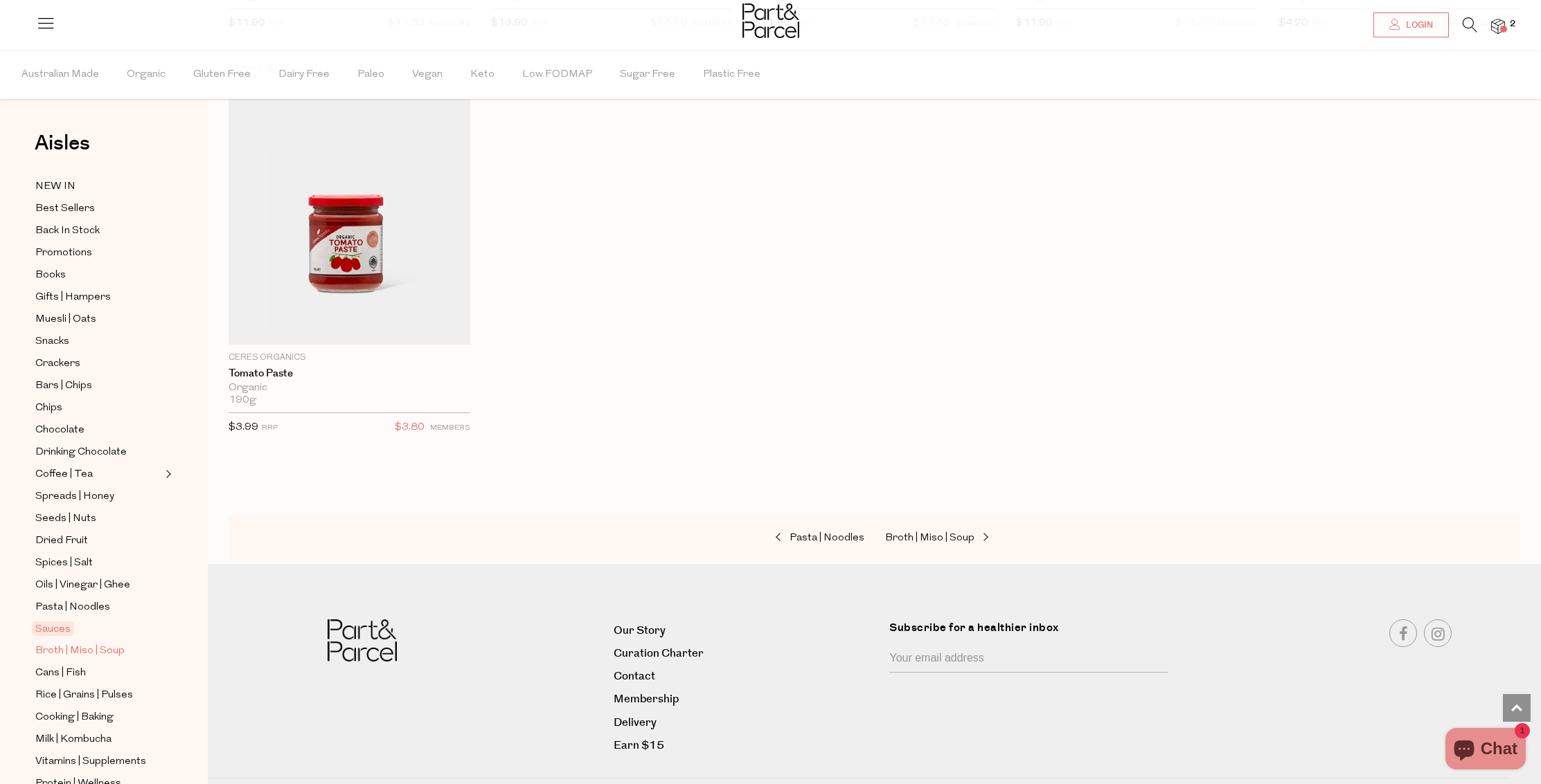
click at [106, 651] on span "Broth | Miso | Soup" at bounding box center [79, 651] width 90 height 17
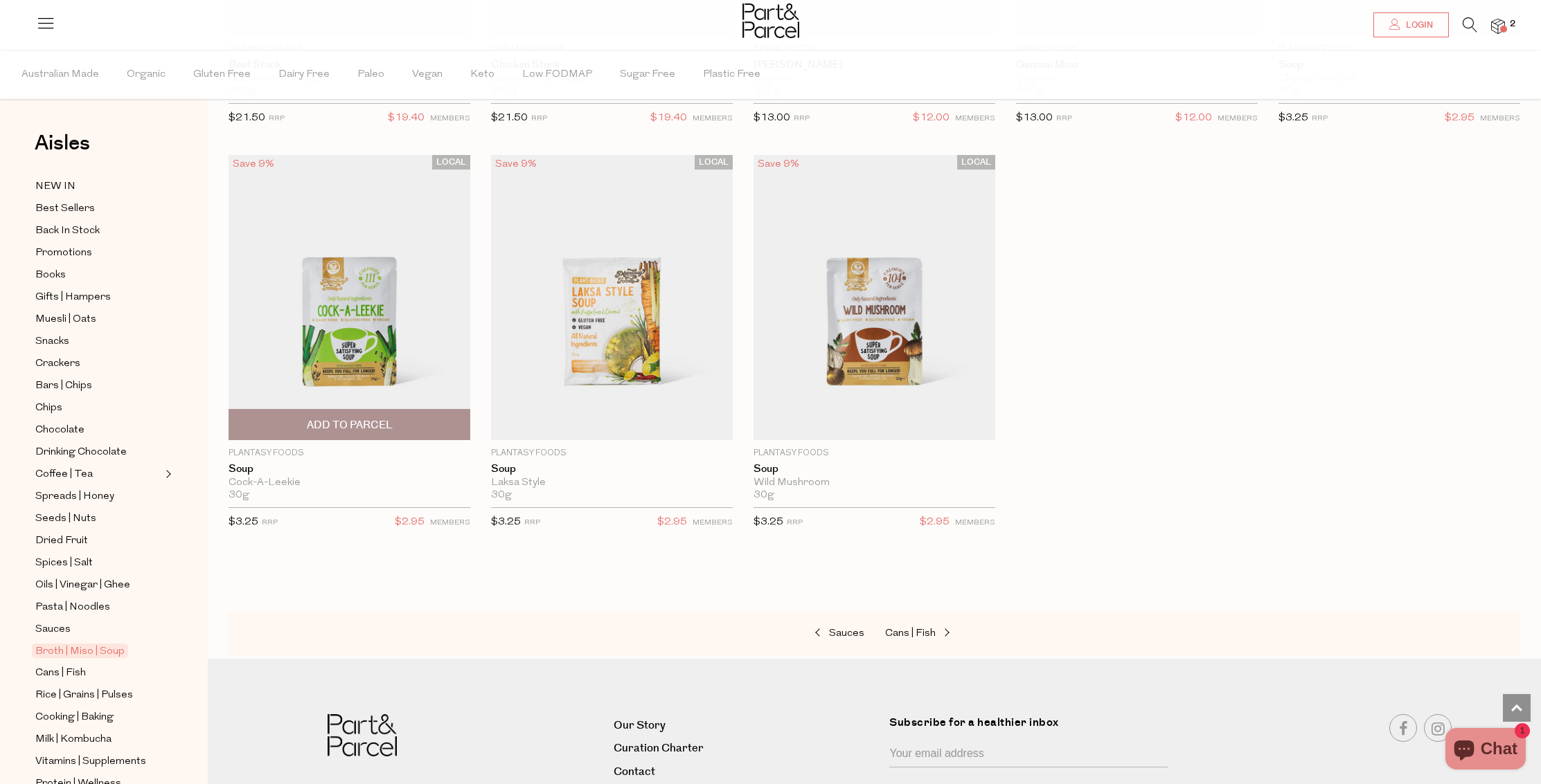
scroll to position [2453, 0]
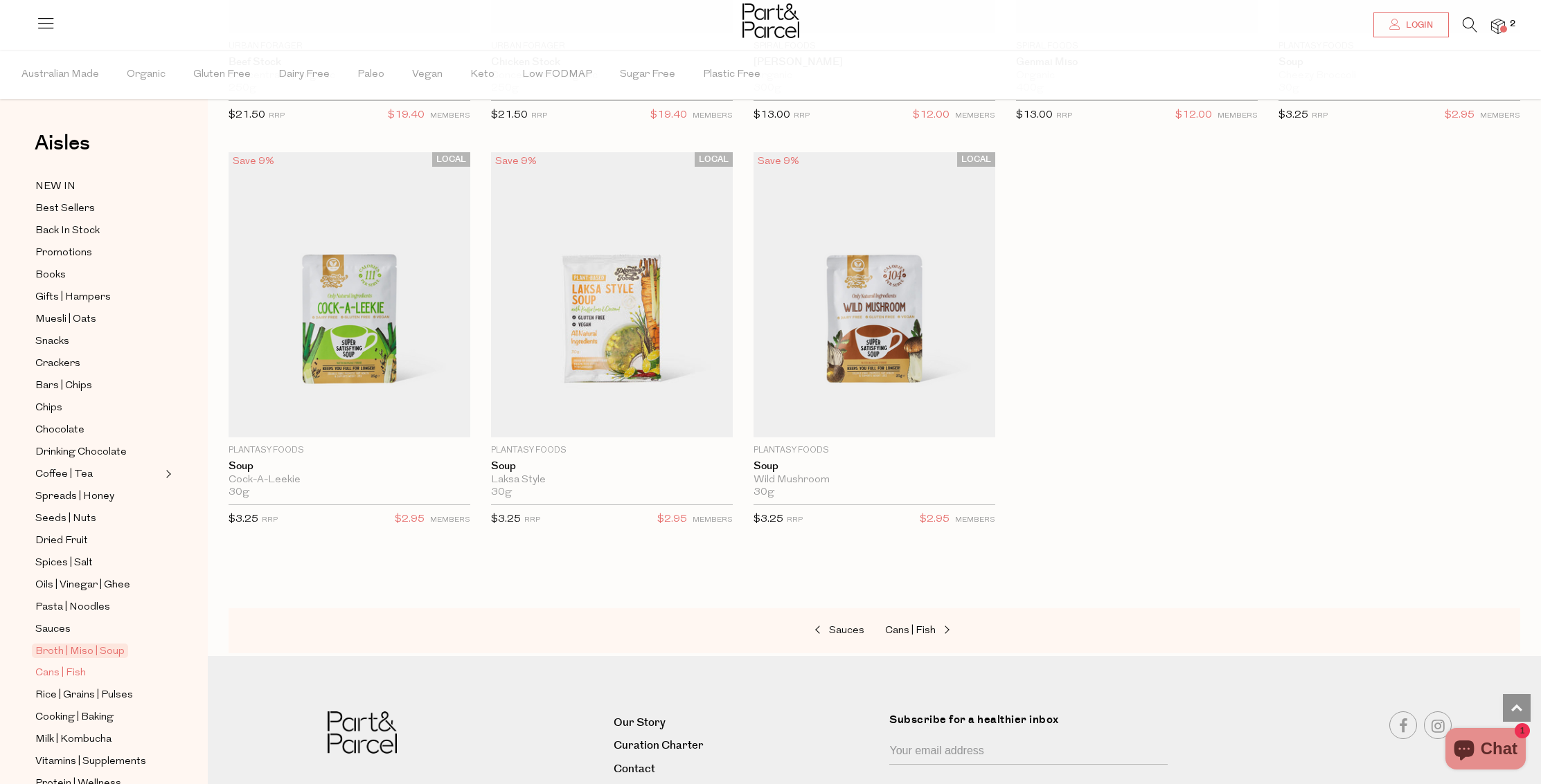
click at [79, 674] on span "Cans | Fish" at bounding box center [60, 673] width 51 height 17
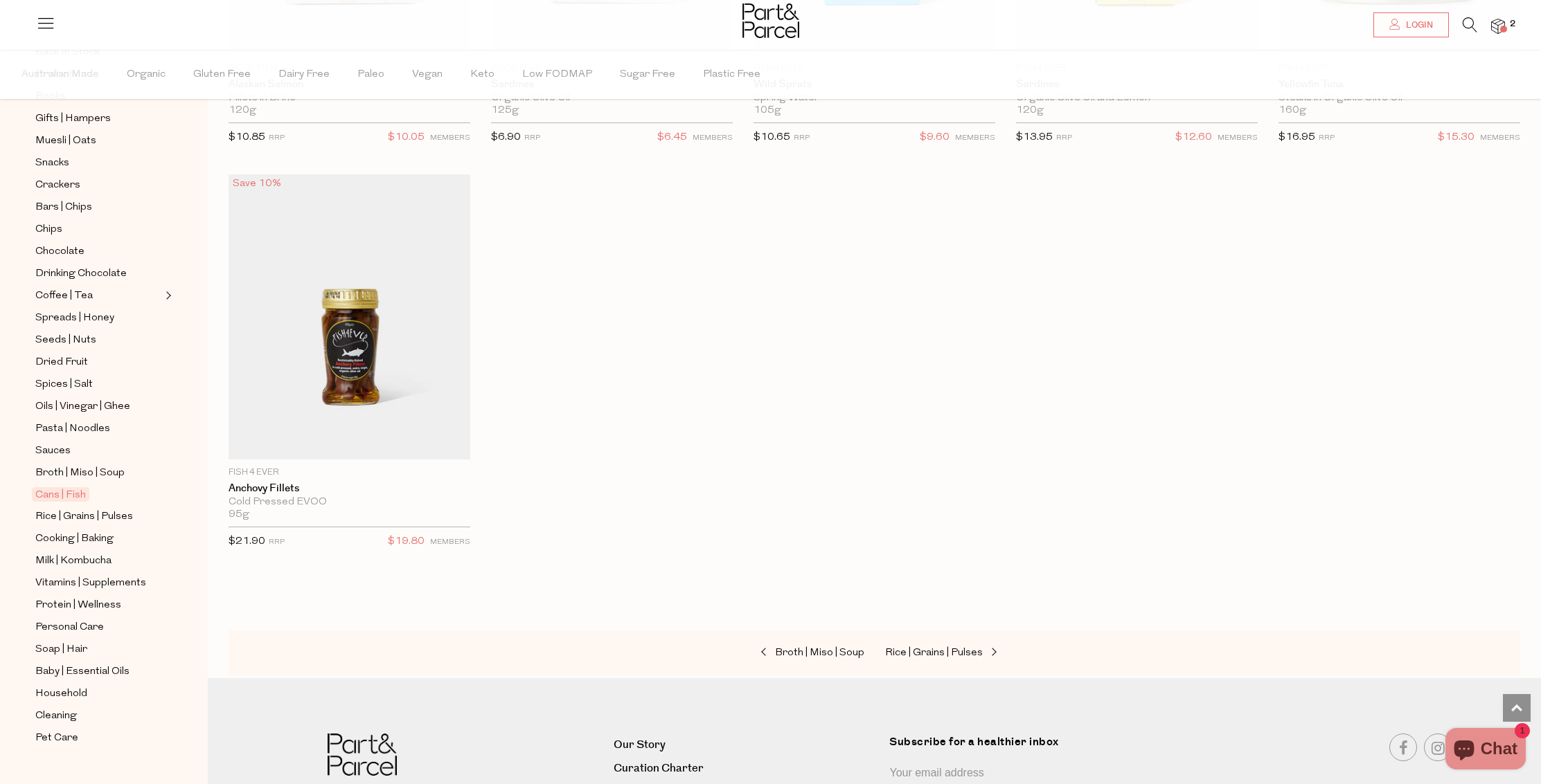
scroll to position [202, 0]
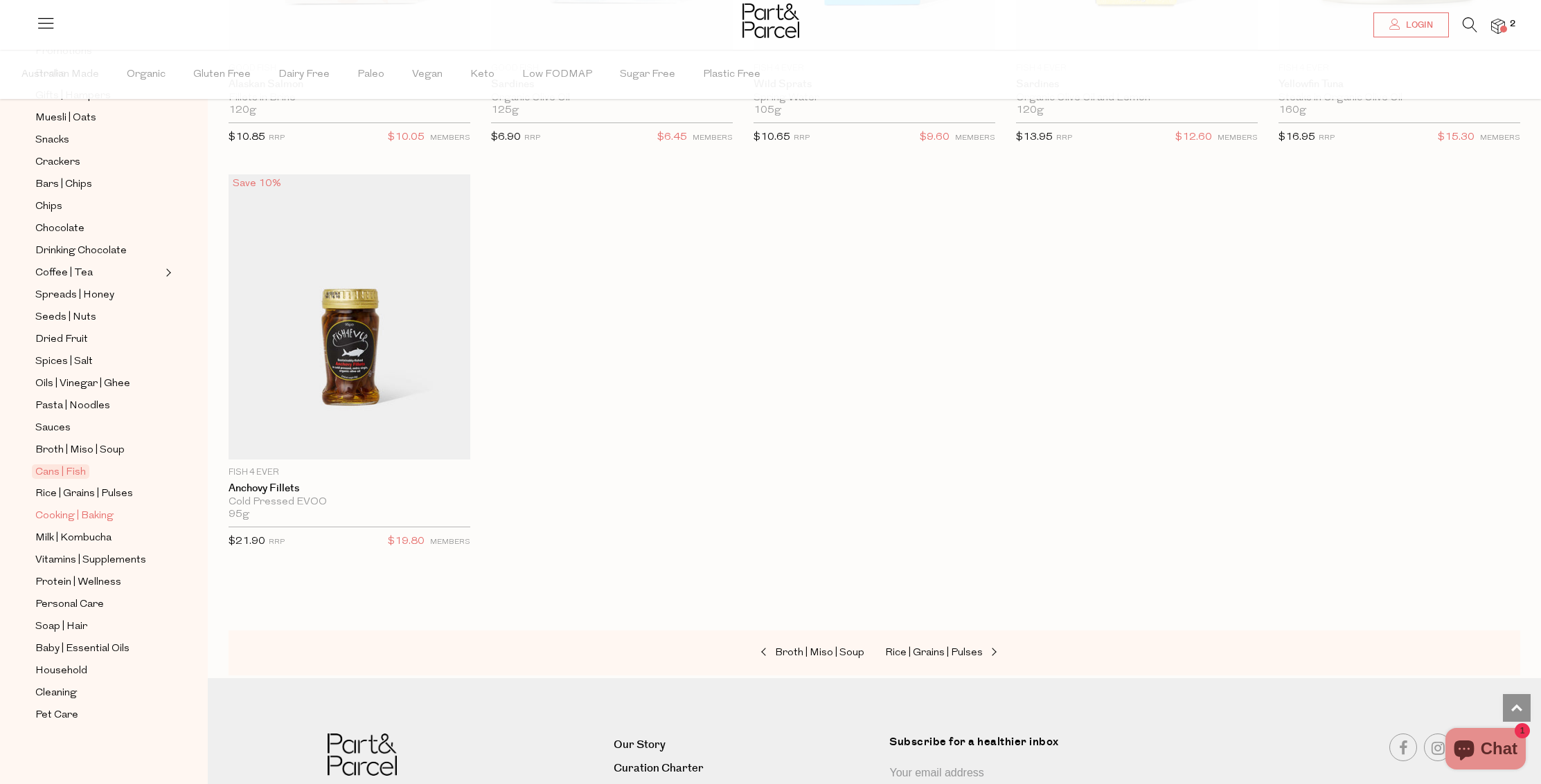
click at [89, 512] on span "Cooking | Baking" at bounding box center [74, 516] width 79 height 17
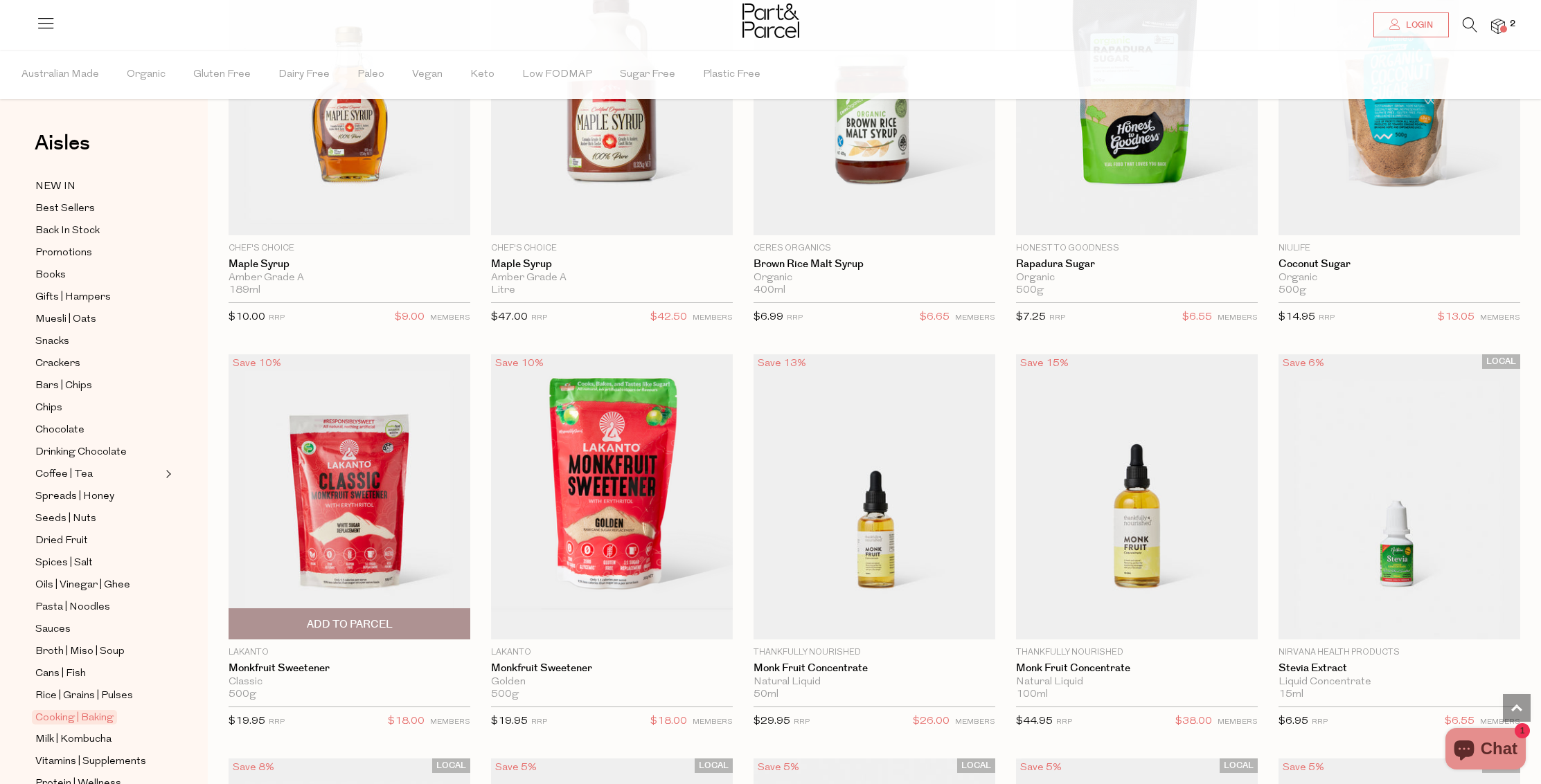
scroll to position [3161, 0]
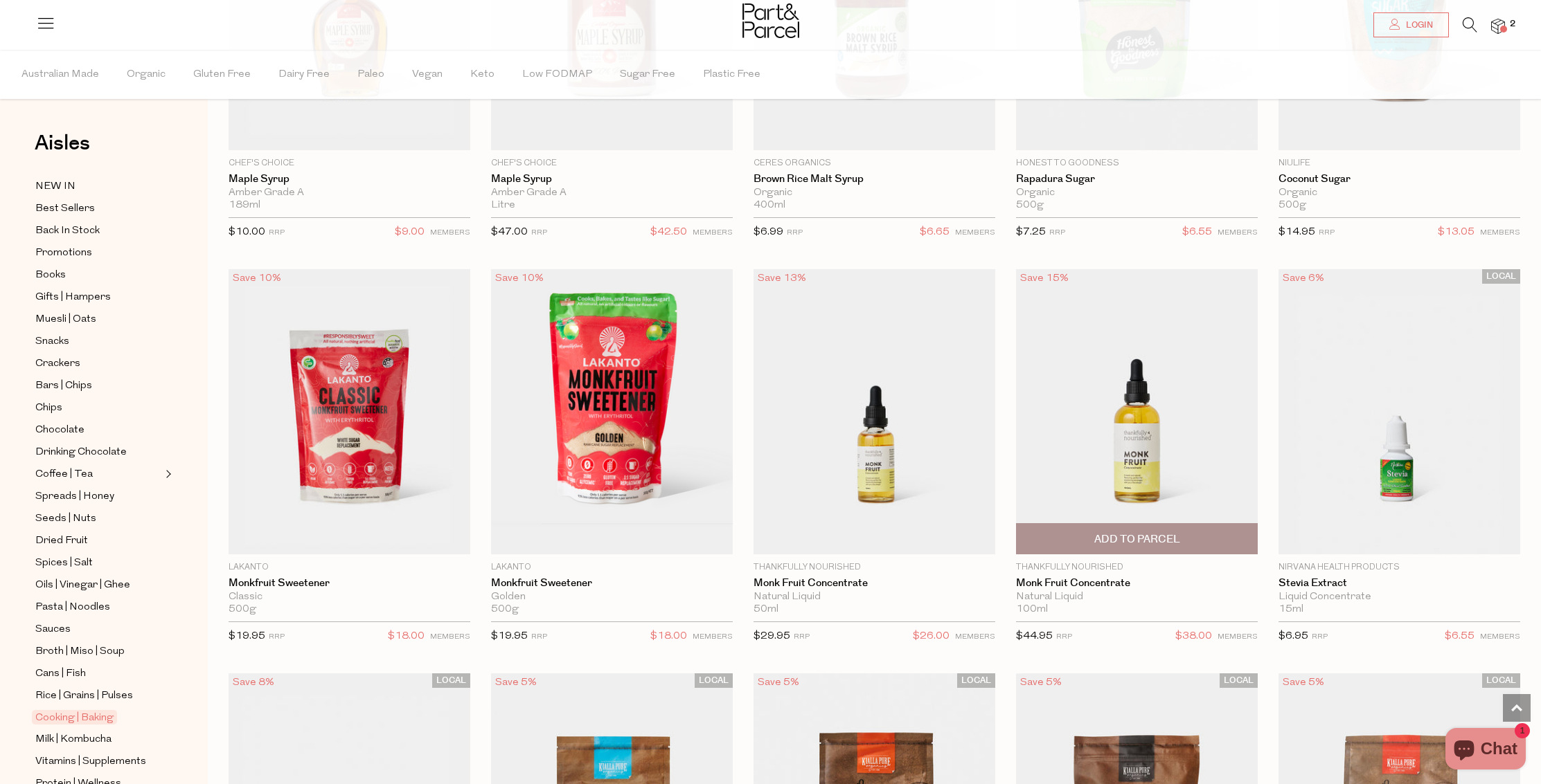
click at [1141, 534] on span "Add To Parcel" at bounding box center [1137, 540] width 86 height 14
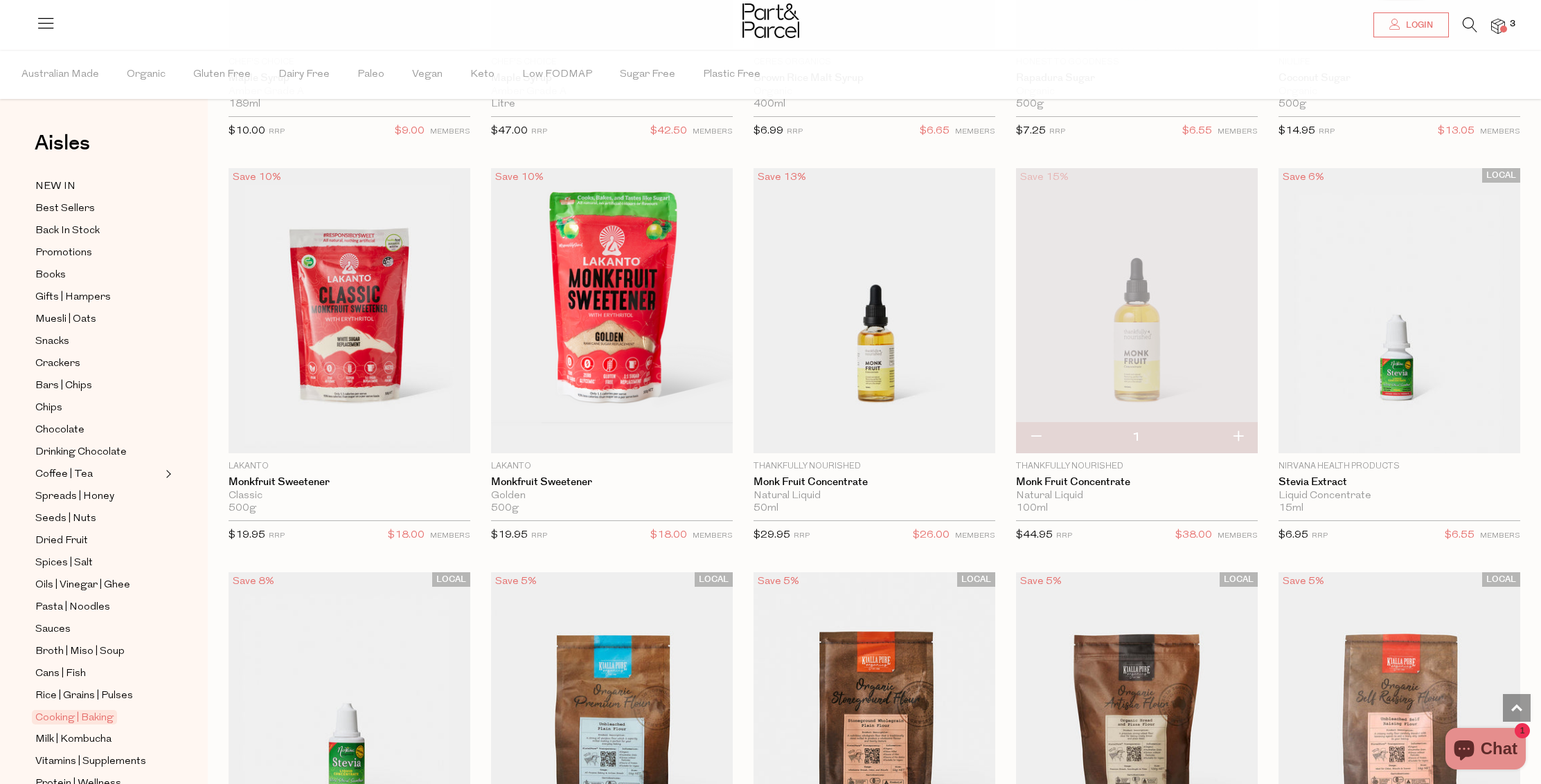
scroll to position [3353, 0]
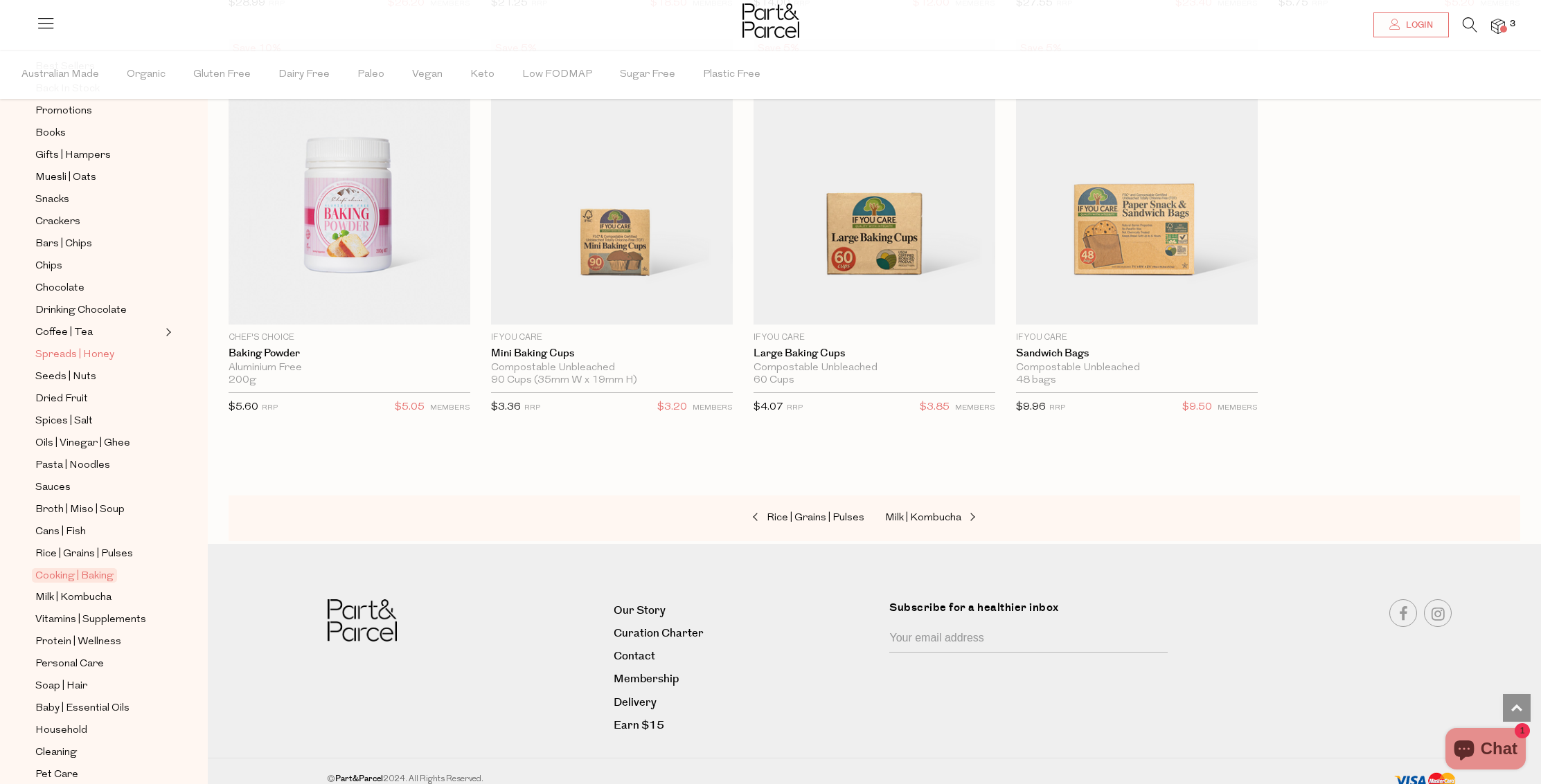
scroll to position [202, 0]
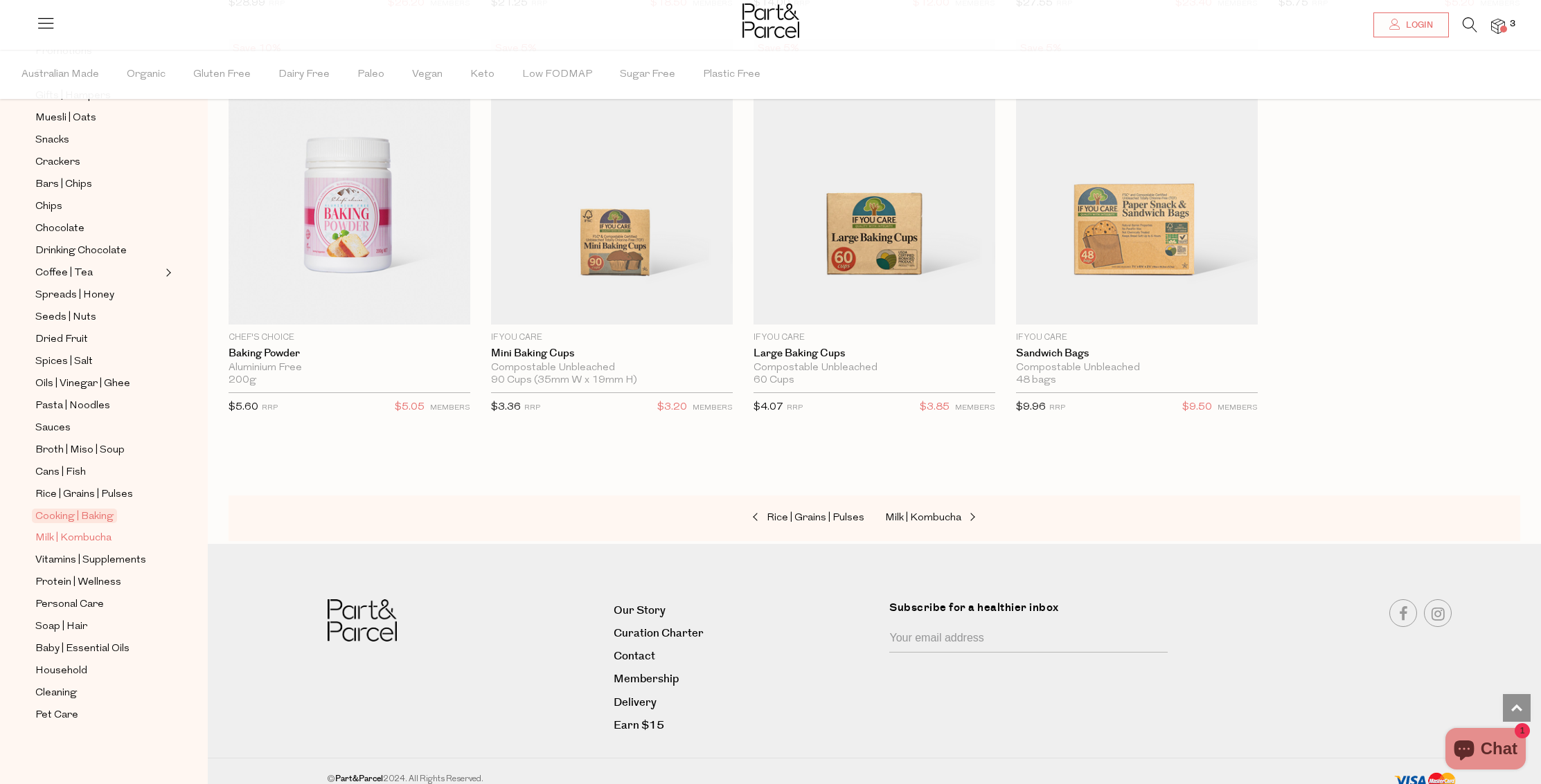
click at [97, 533] on span "Milk | Kombucha" at bounding box center [73, 538] width 76 height 17
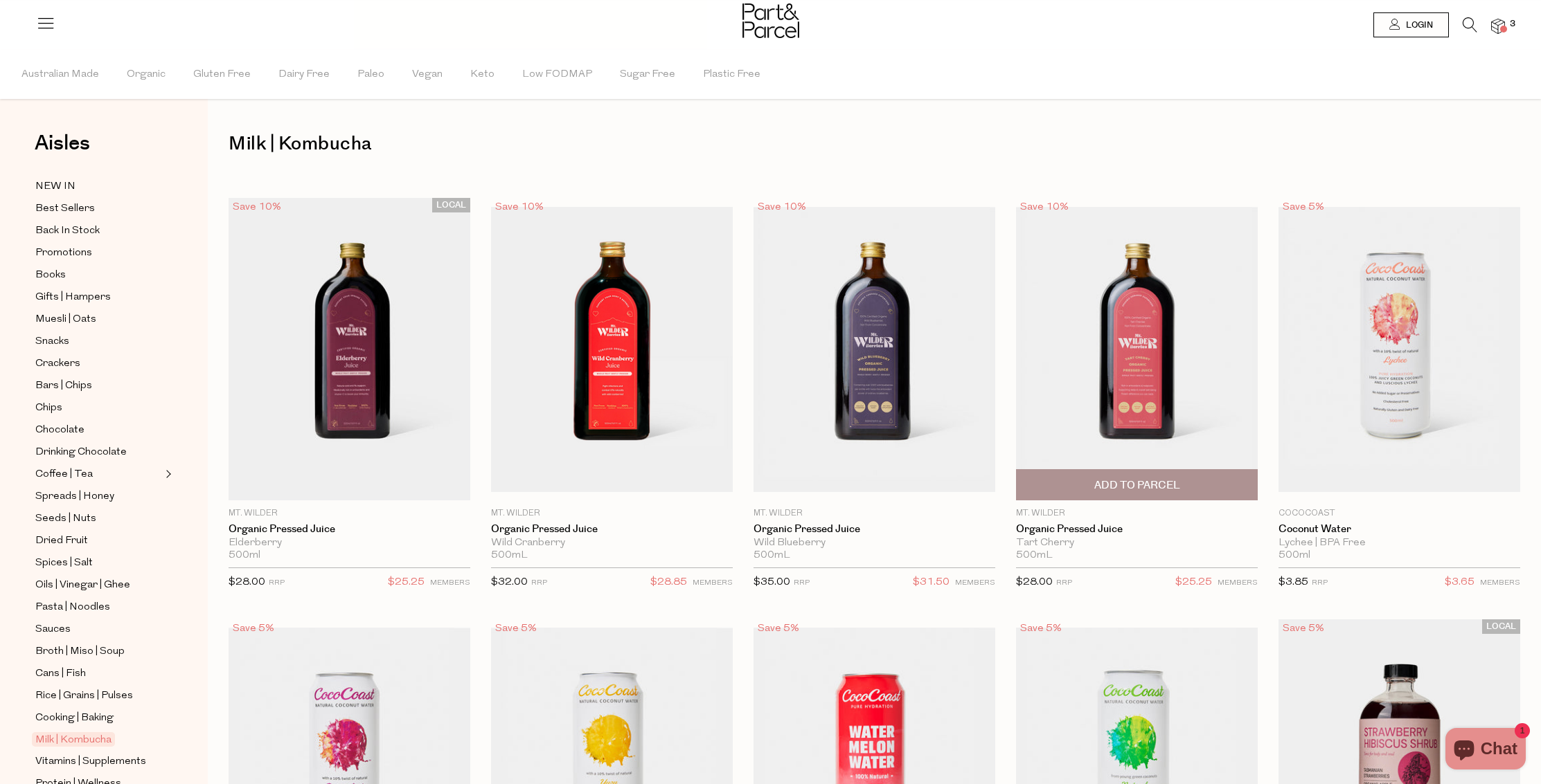
click at [1142, 484] on span "Add To Parcel" at bounding box center [1137, 486] width 86 height 14
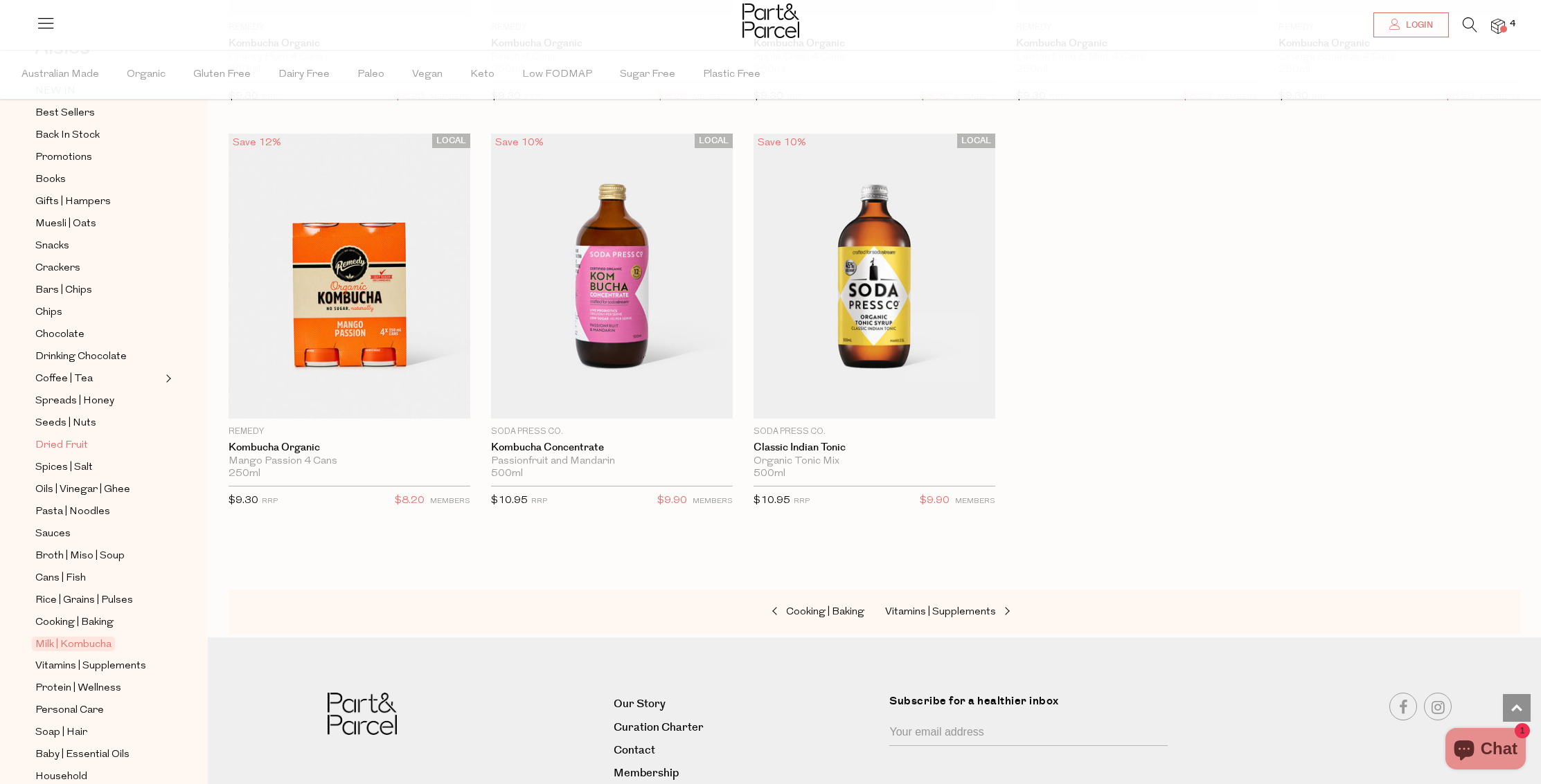
scroll to position [182, 0]
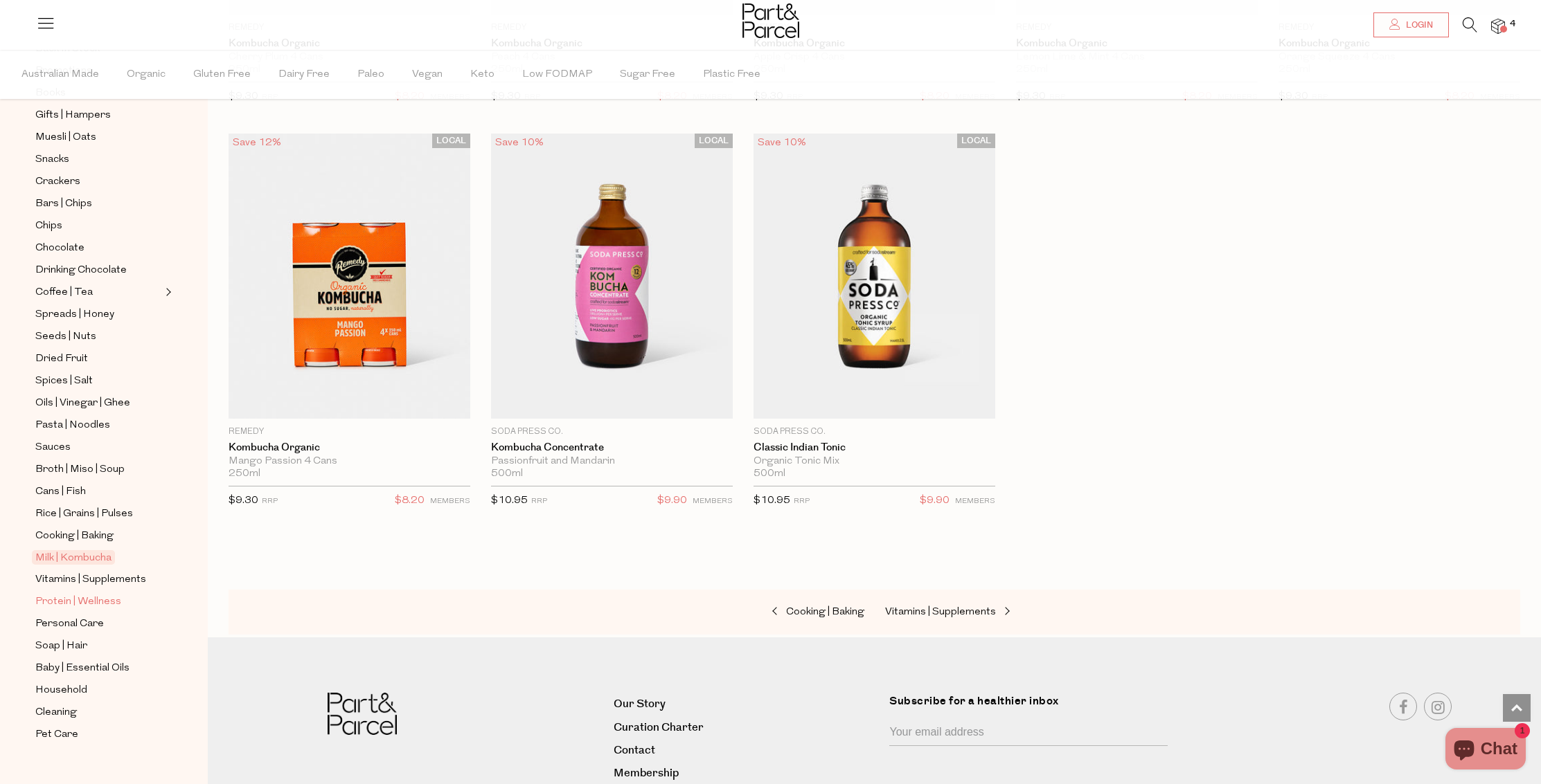
click at [77, 597] on span "Protein | Wellness" at bounding box center [78, 601] width 86 height 17
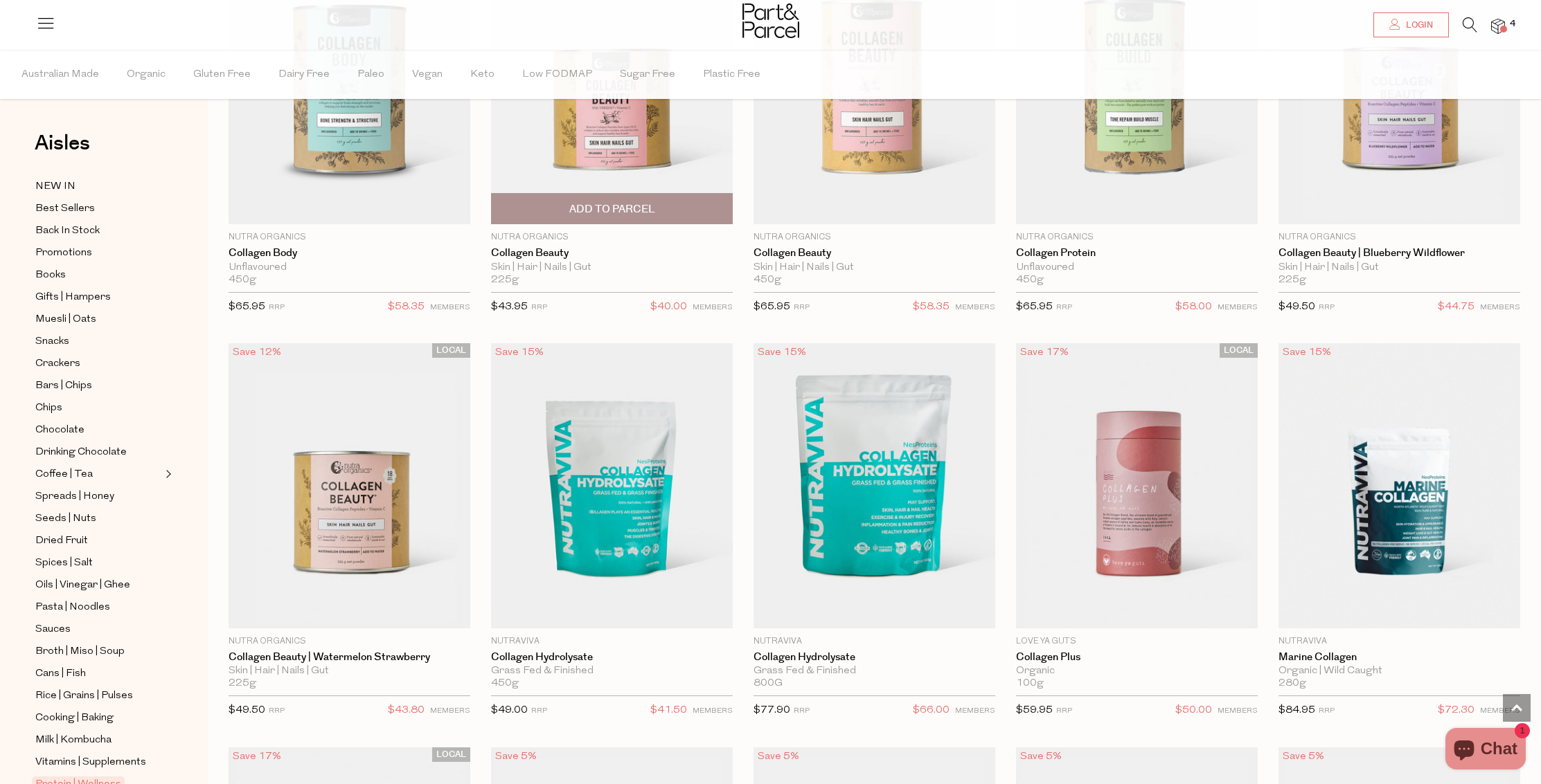
scroll to position [1617, 0]
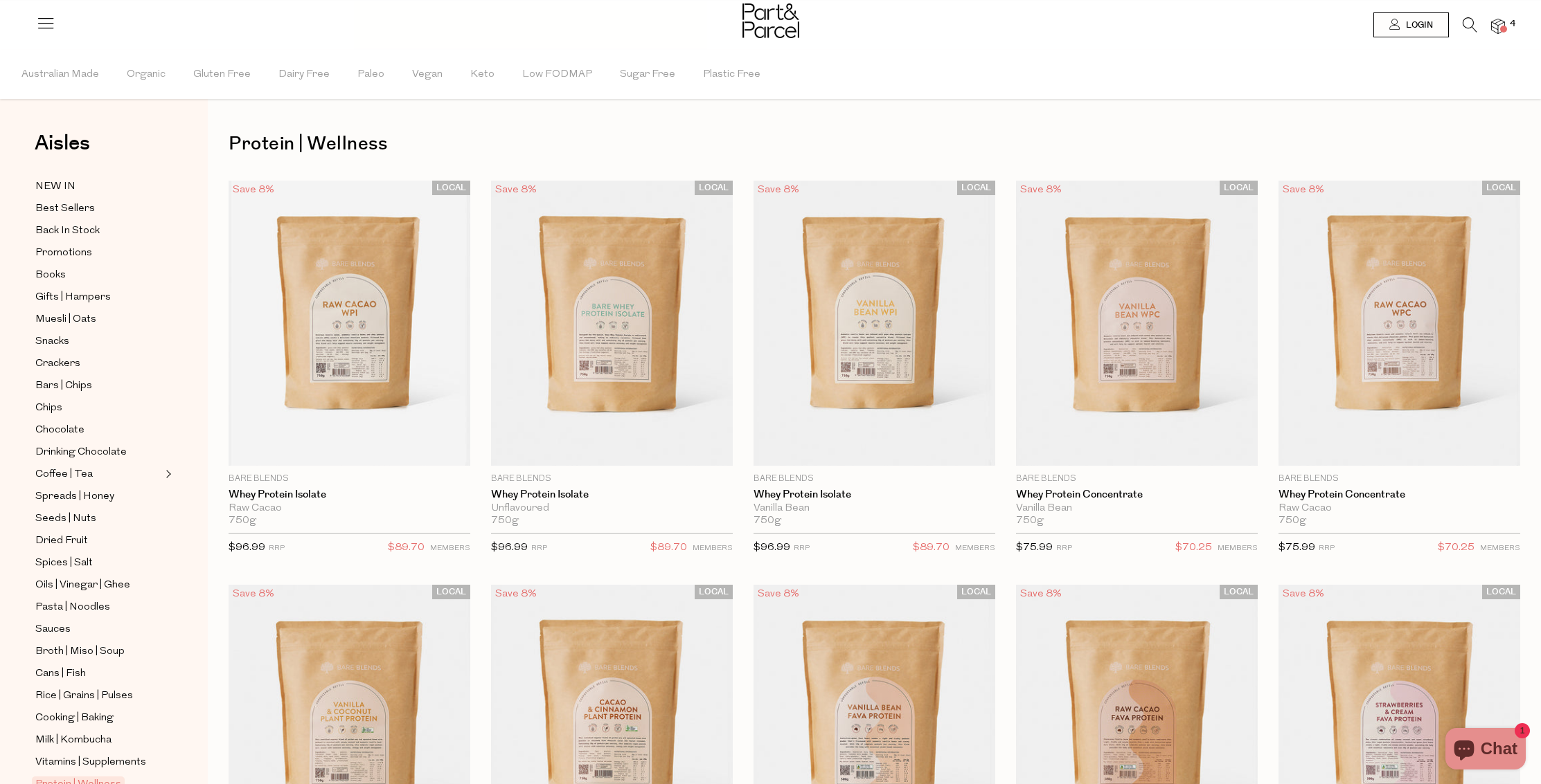
click at [1469, 25] on icon at bounding box center [1470, 25] width 14 height 15
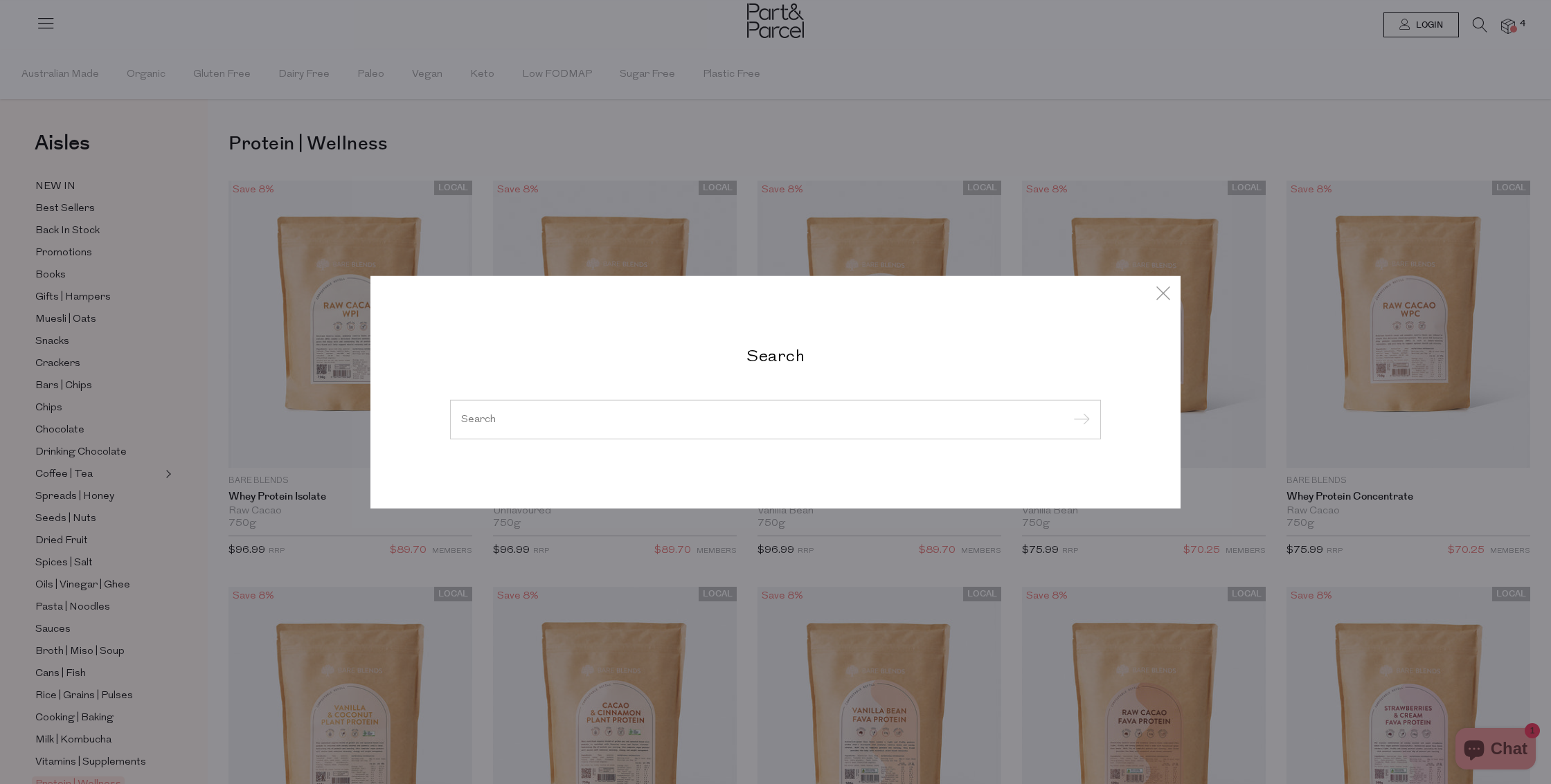
type input "y"
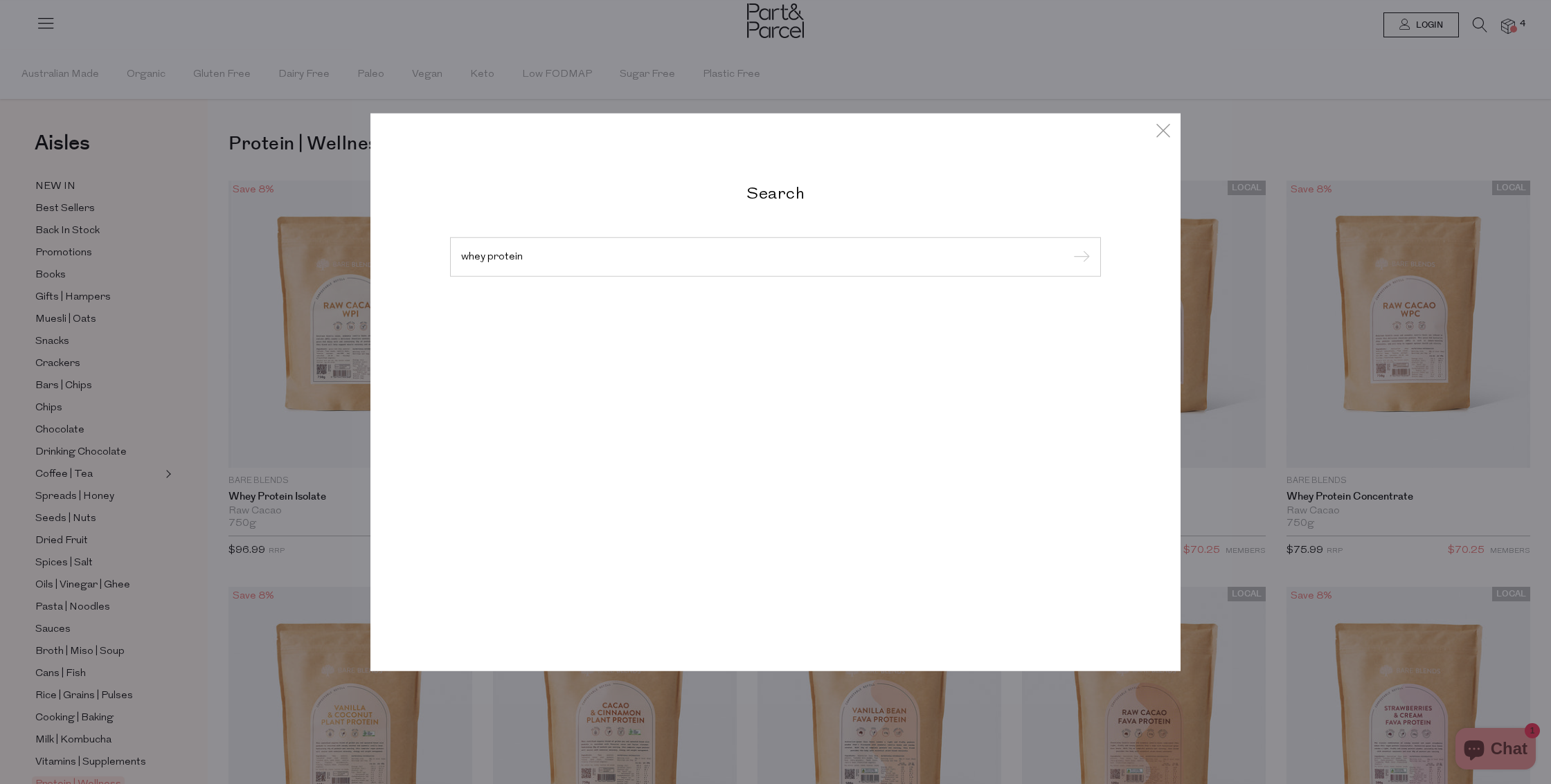
type input "whey protein"
click at [1080, 257] on input "submit" at bounding box center [1080, 257] width 21 height 21
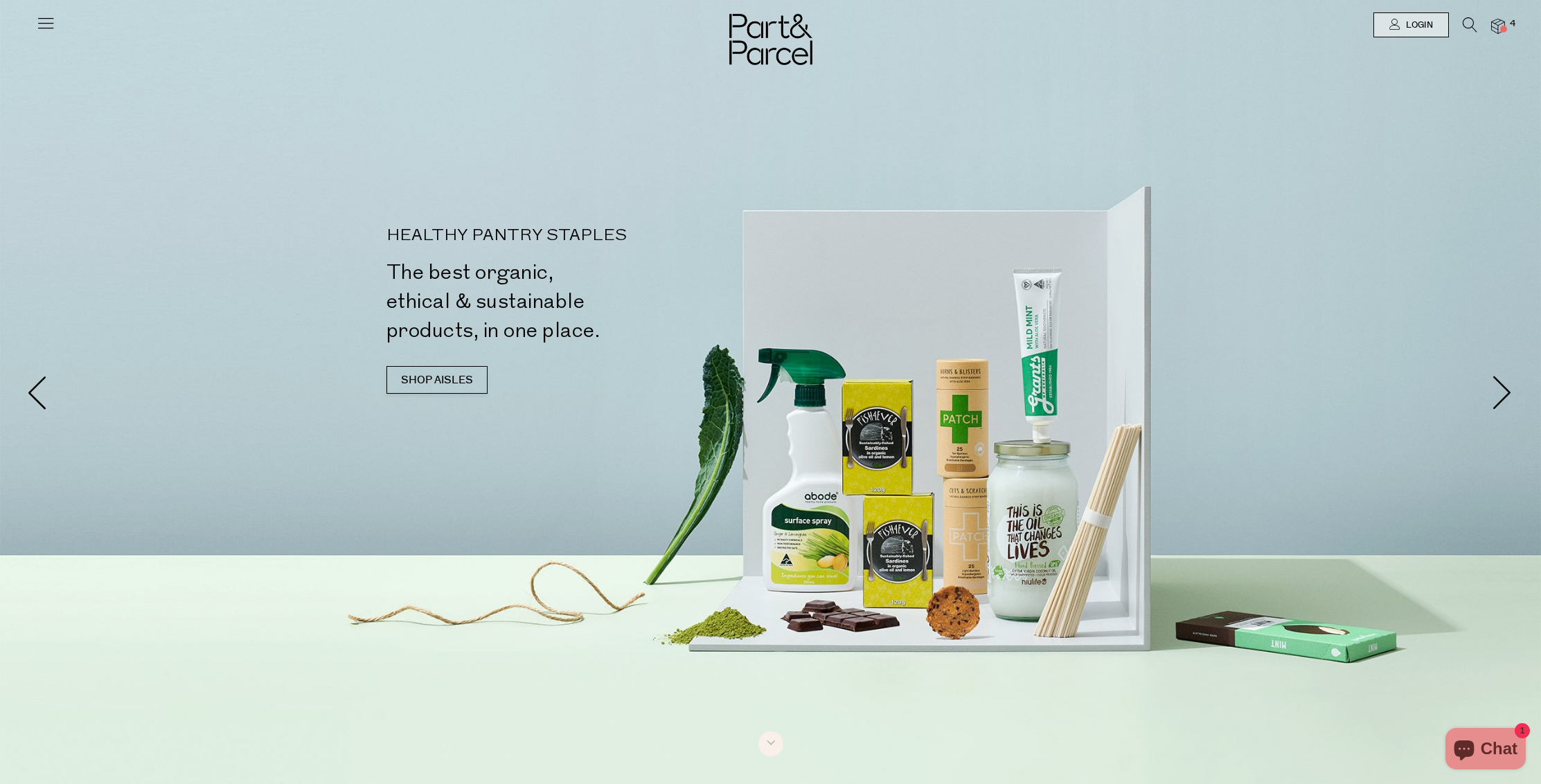
click at [1502, 22] on img at bounding box center [1497, 27] width 13 height 16
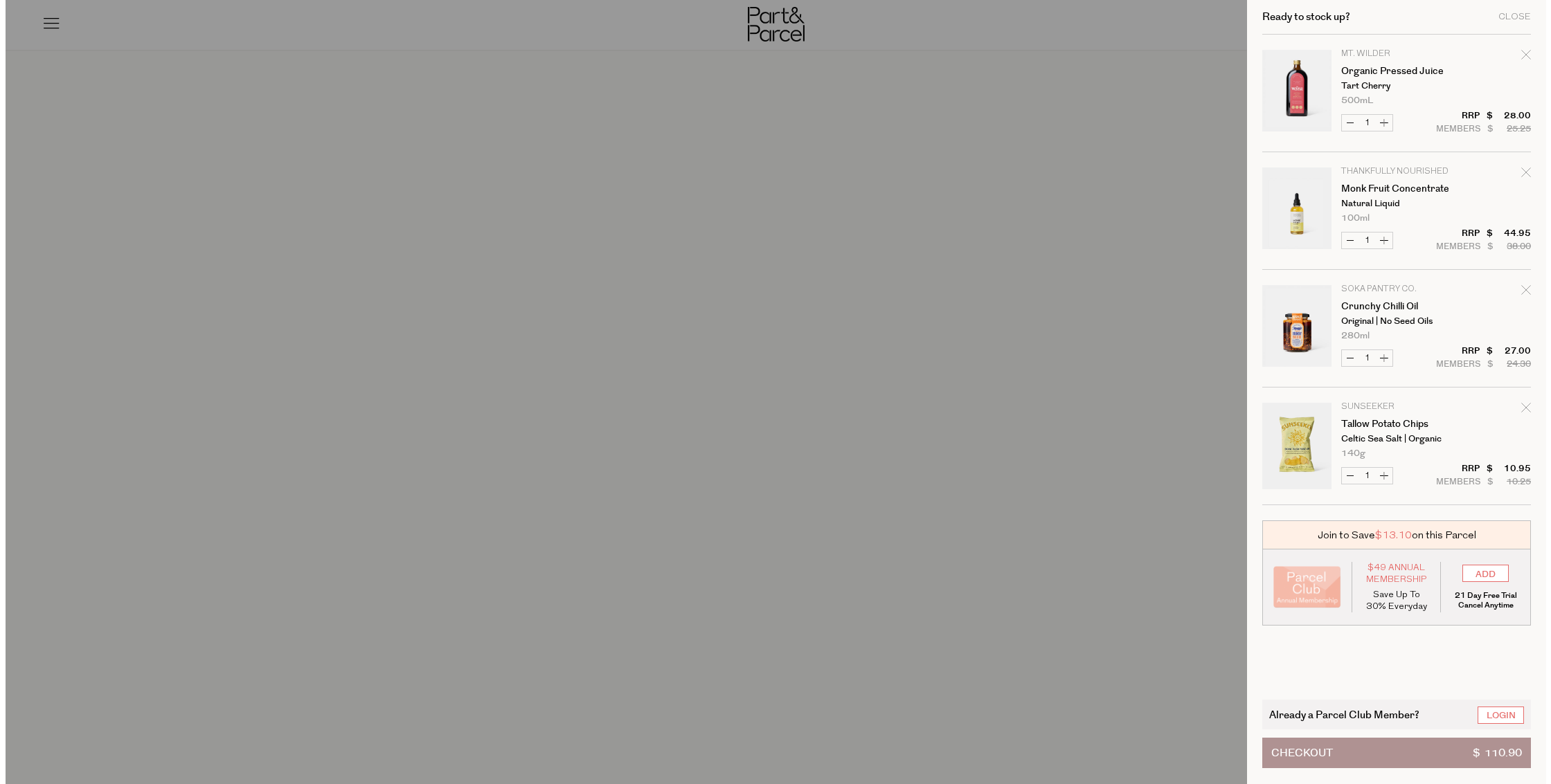
scroll to position [2236, 0]
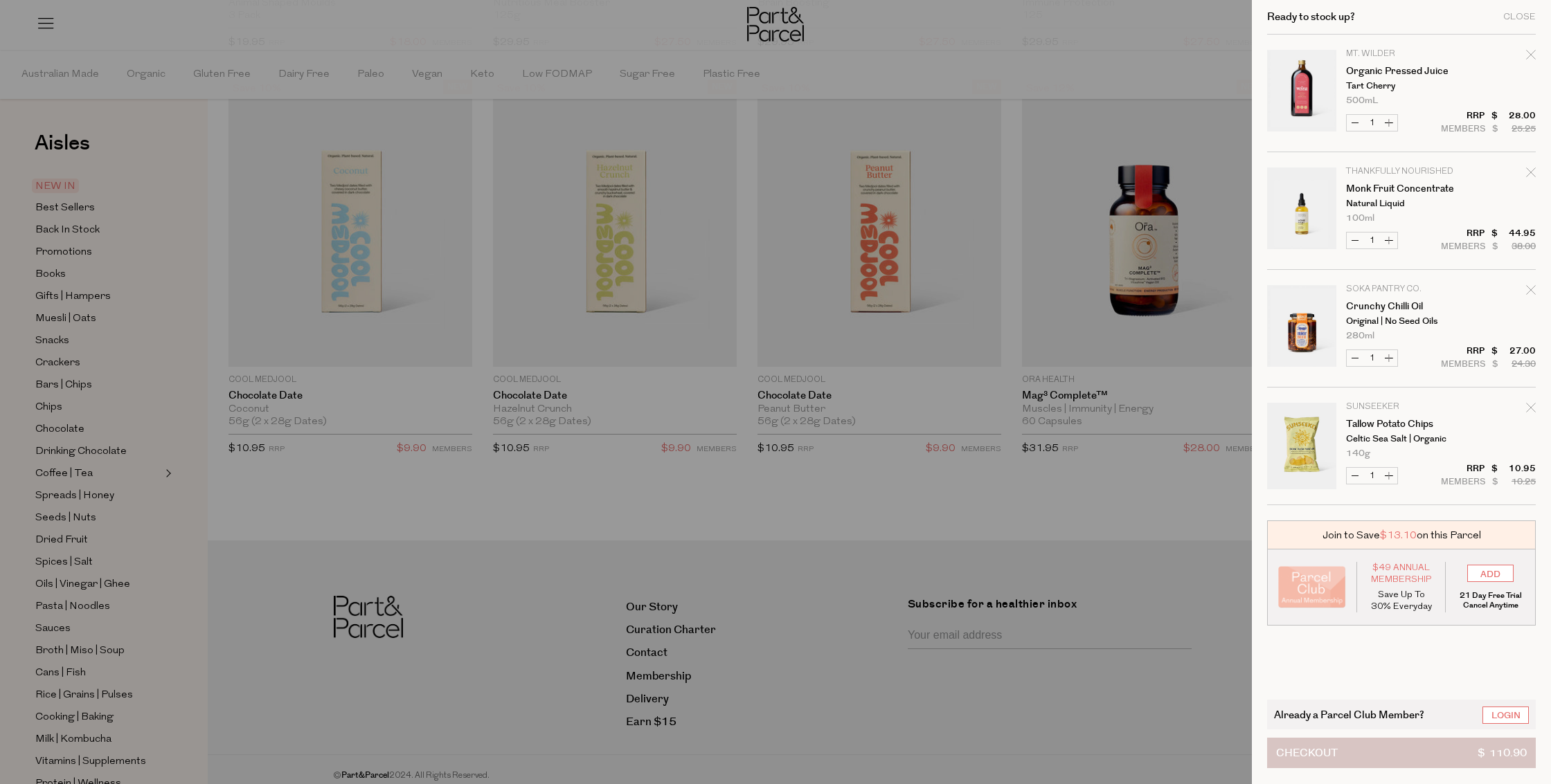
click at [1330, 752] on span "Checkout" at bounding box center [1307, 753] width 62 height 29
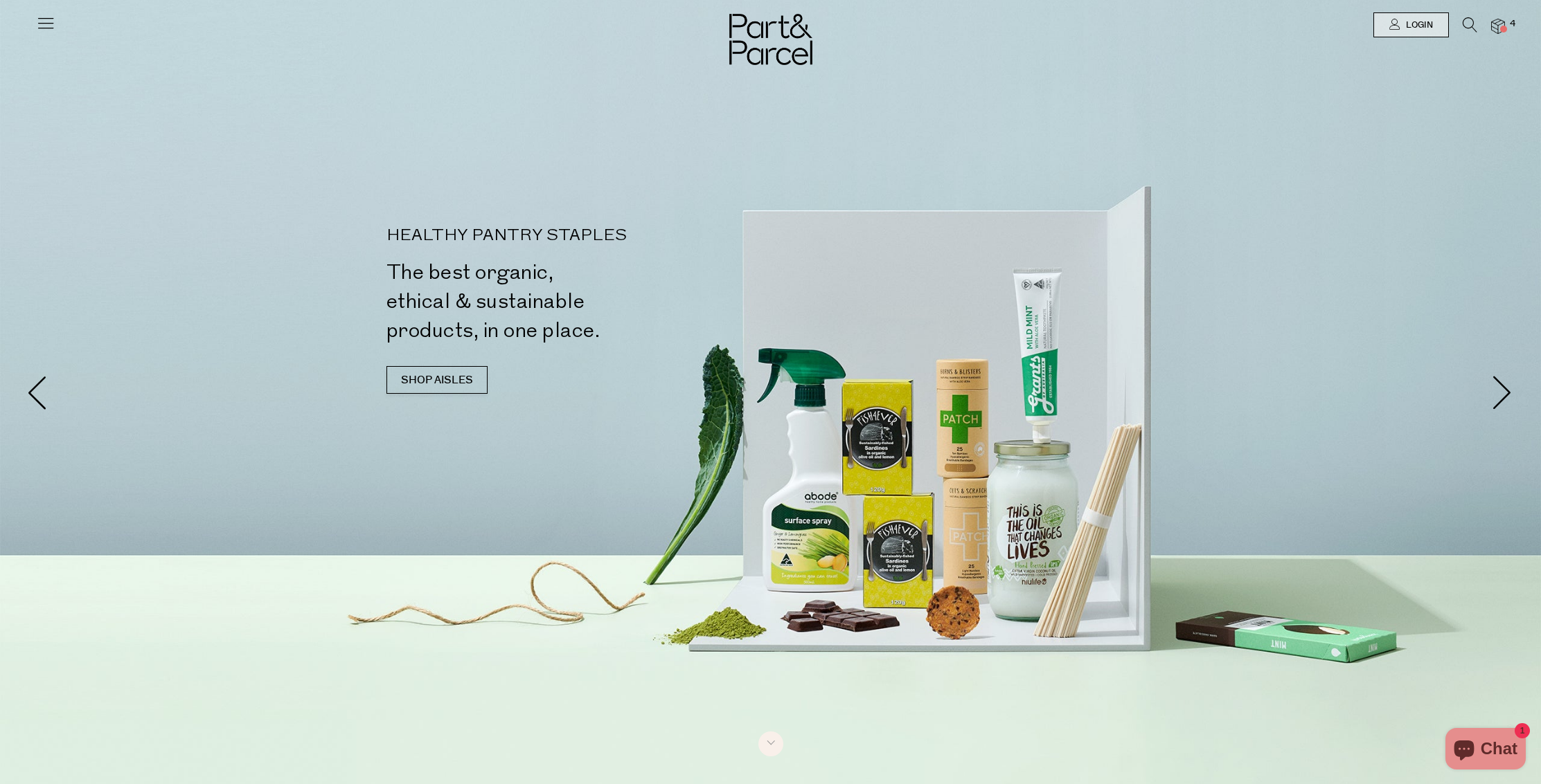
click at [780, 40] on img at bounding box center [771, 39] width 83 height 52
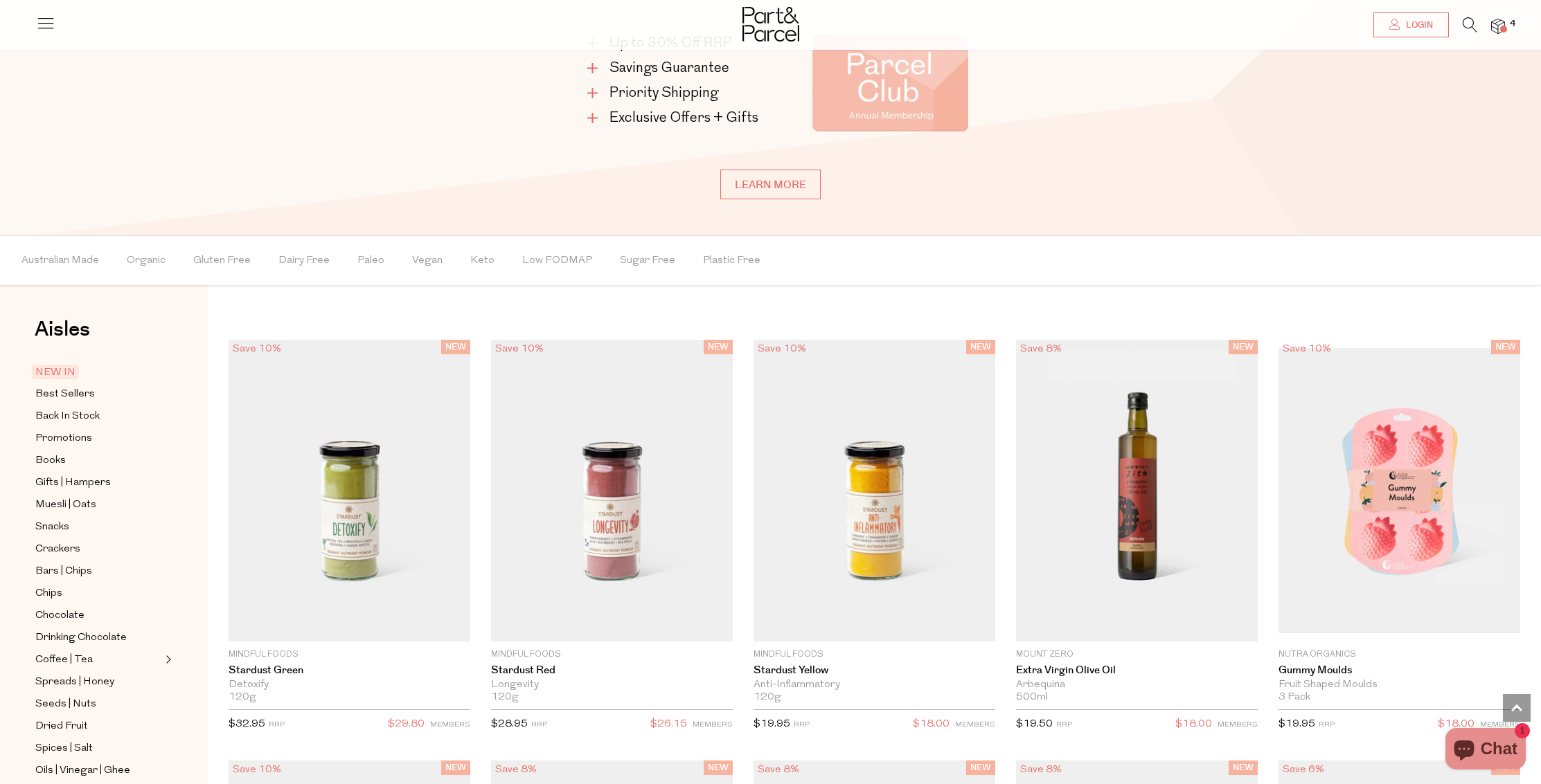
scroll to position [2236, 0]
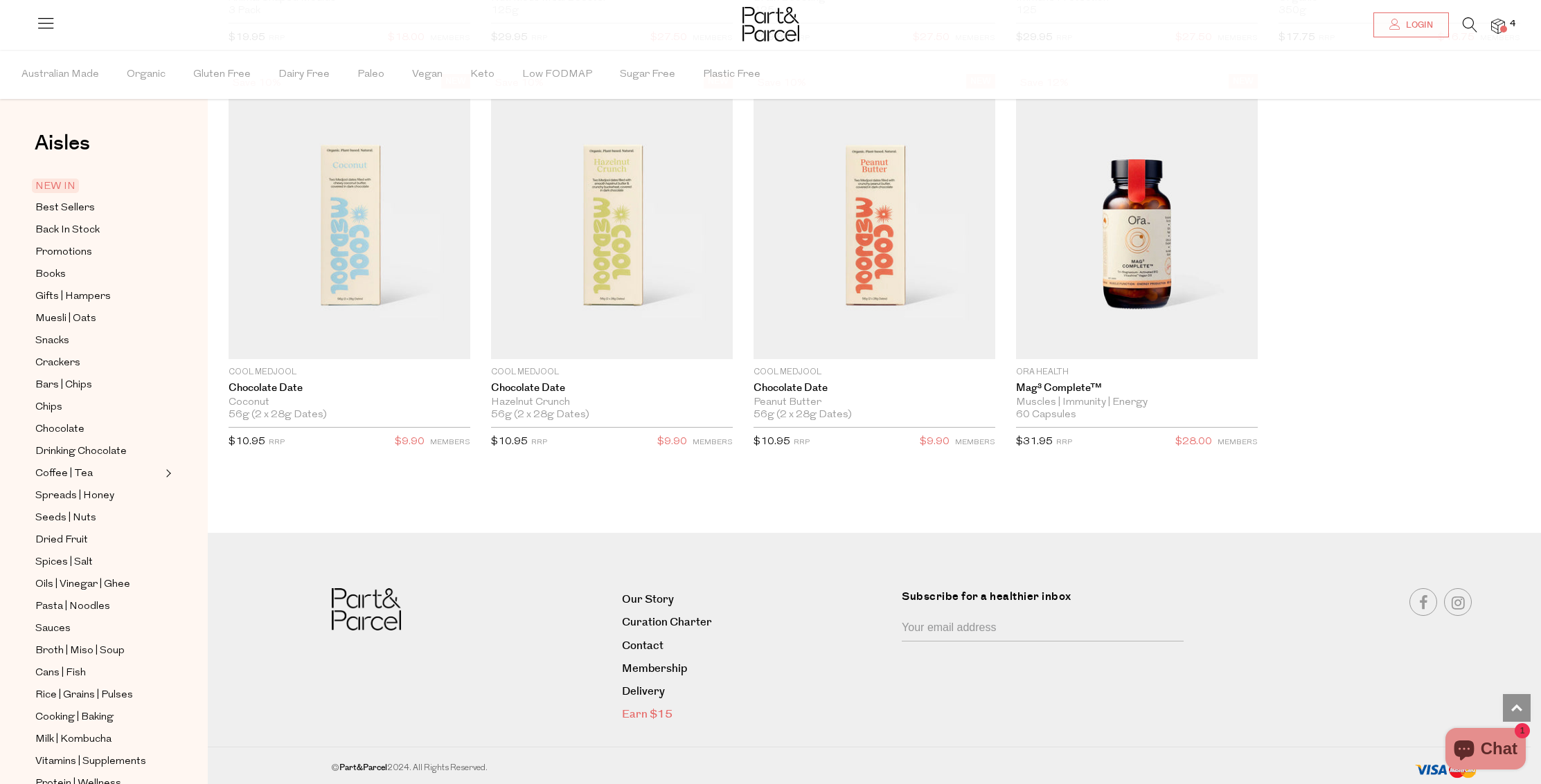
click at [642, 713] on link "Earn $15" at bounding box center [756, 715] width 269 height 19
